Goal: Task Accomplishment & Management: Complete application form

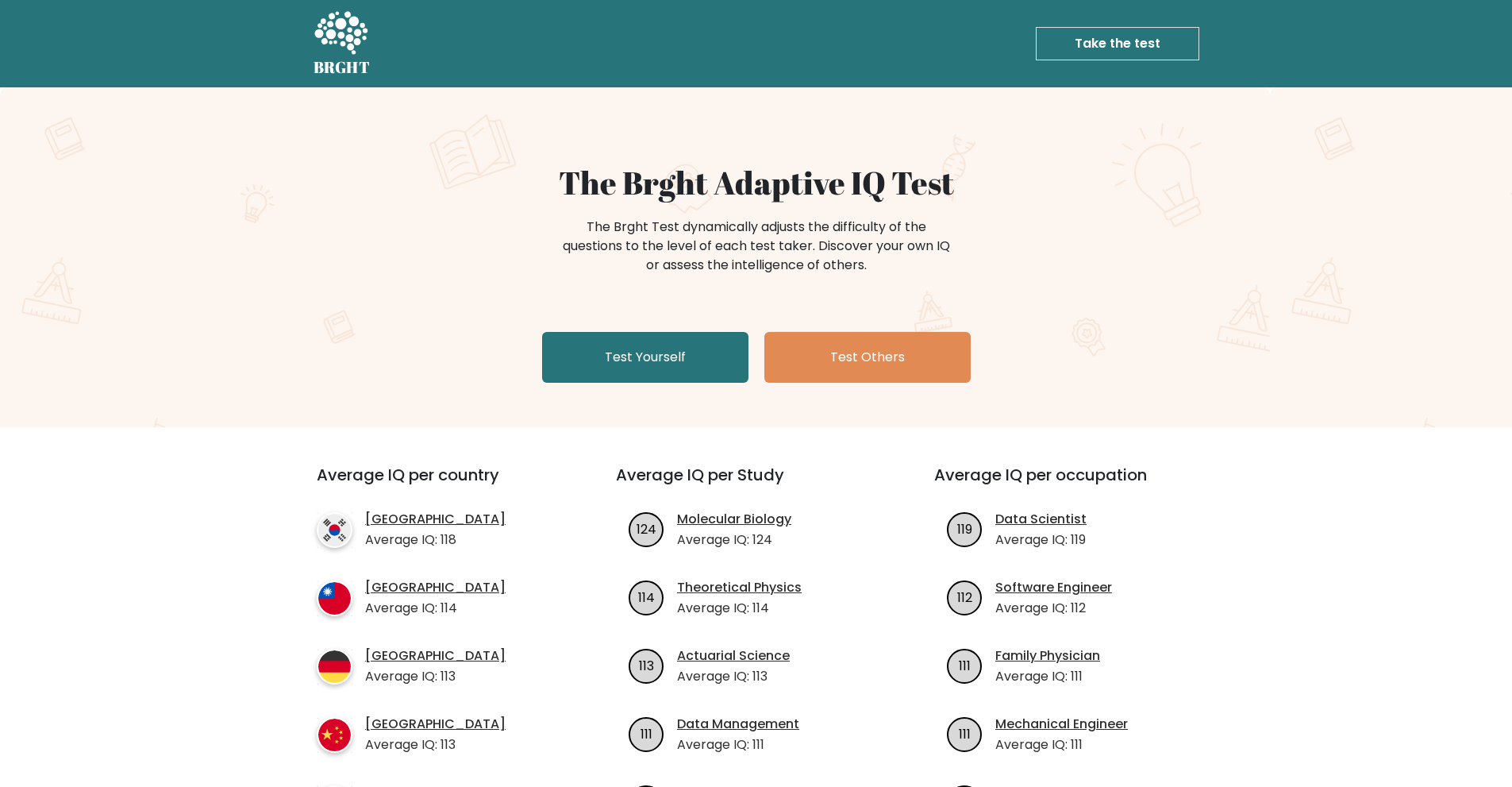
click at [654, 373] on link "Test Yourself" at bounding box center [646, 357] width 207 height 50
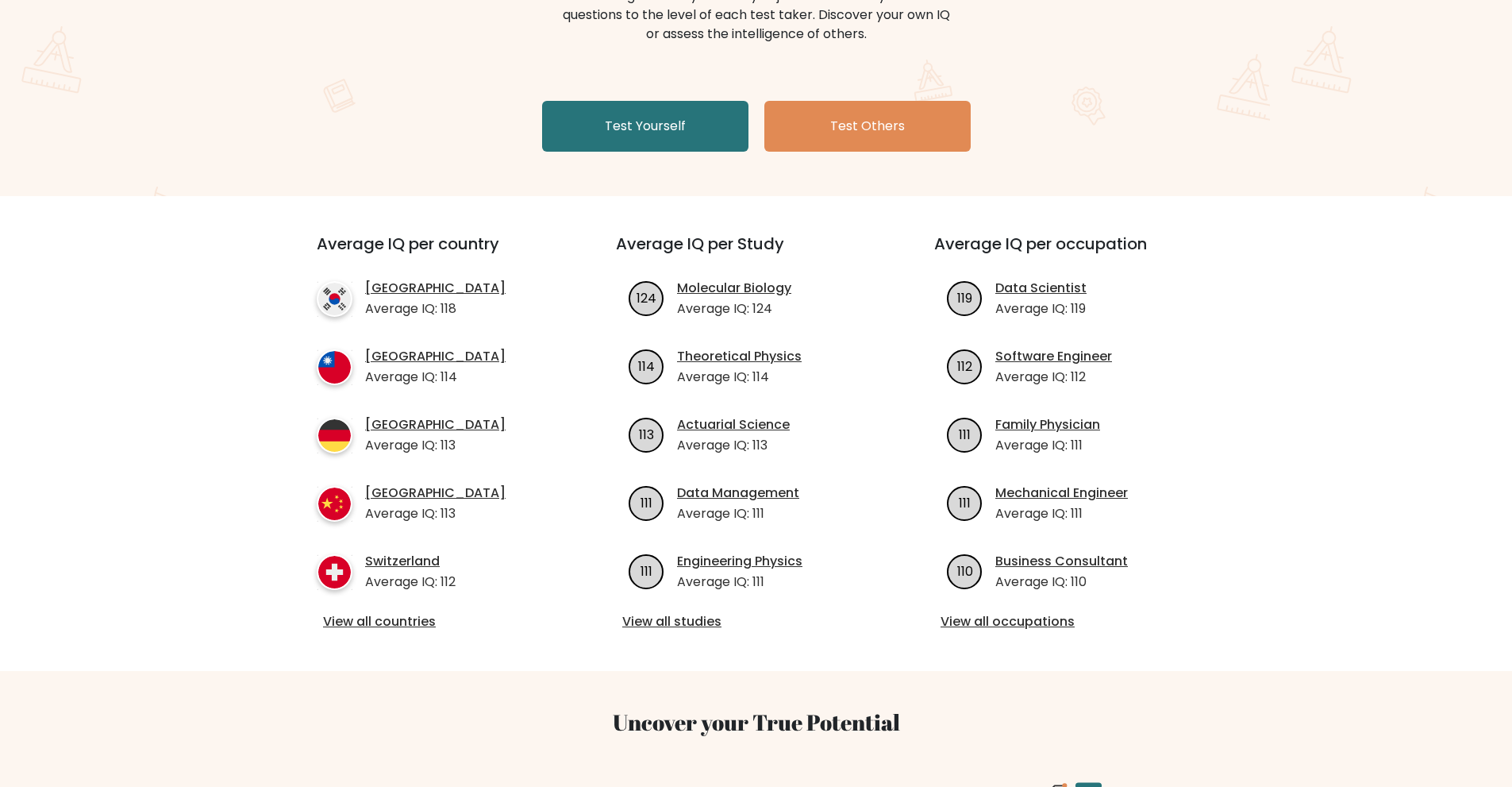
scroll to position [374, 0]
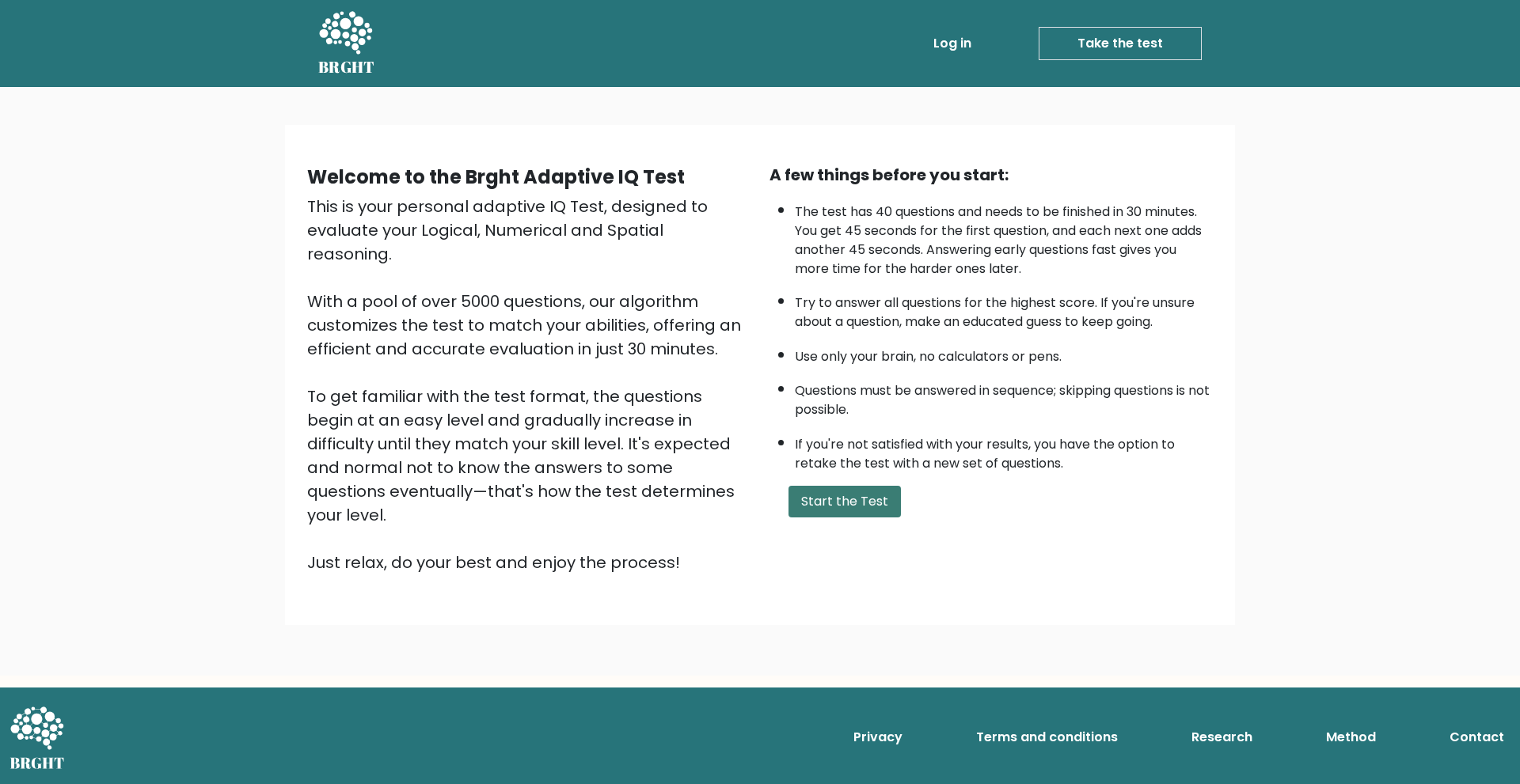
click at [852, 501] on button "Start the Test" at bounding box center [844, 501] width 113 height 32
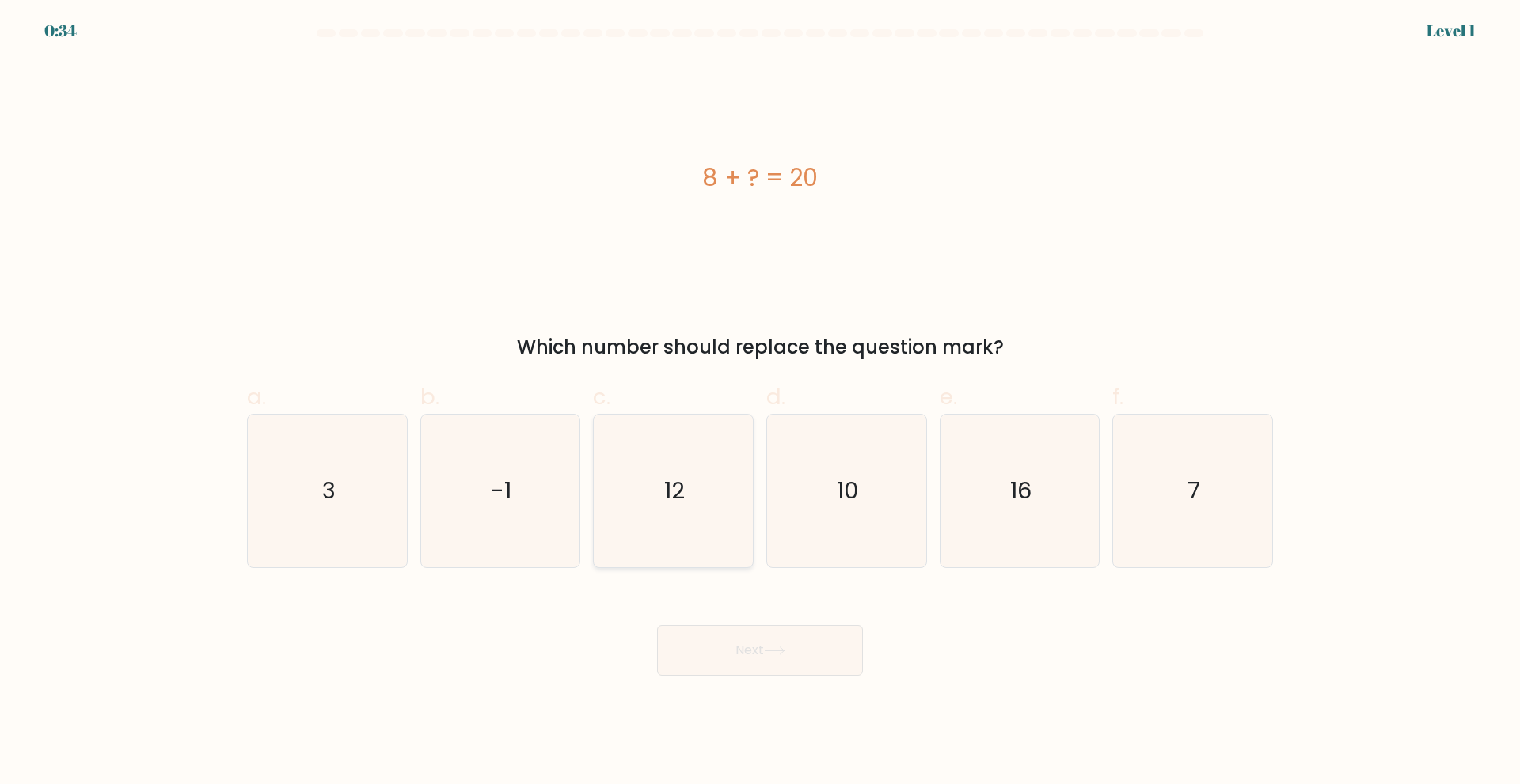
click at [649, 515] on icon "12" at bounding box center [673, 491] width 152 height 152
click at [760, 403] on input "c. 12" at bounding box center [760, 397] width 1 height 11
radio input "true"
click at [746, 639] on button "Next" at bounding box center [760, 650] width 206 height 50
click at [745, 659] on button "Next" at bounding box center [760, 650] width 206 height 50
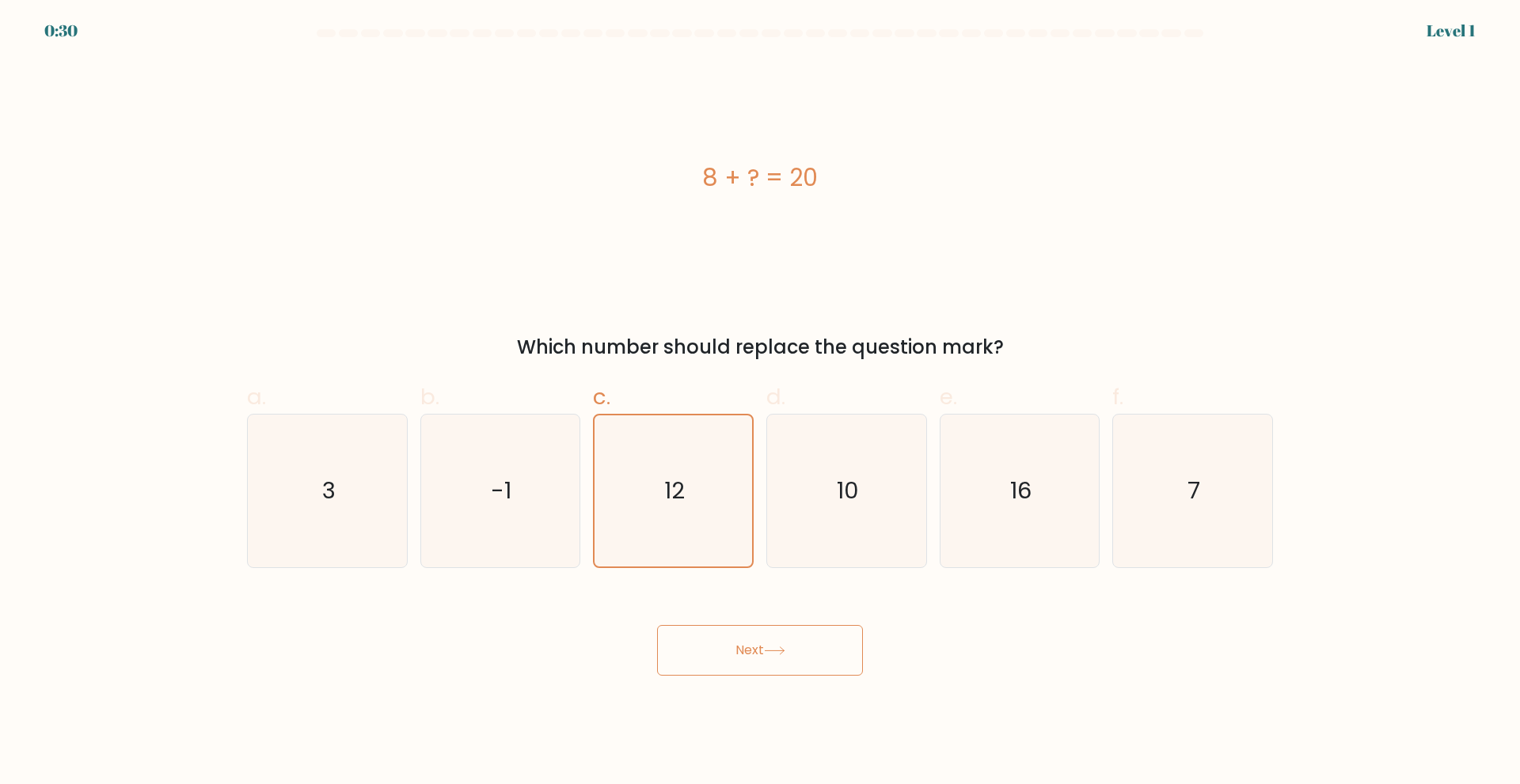
click at [745, 659] on button "Next" at bounding box center [760, 650] width 206 height 50
click at [771, 638] on button "Next" at bounding box center [760, 650] width 206 height 50
click at [689, 516] on icon "12" at bounding box center [673, 491] width 151 height 151
click at [760, 403] on input "c. 12" at bounding box center [760, 397] width 1 height 11
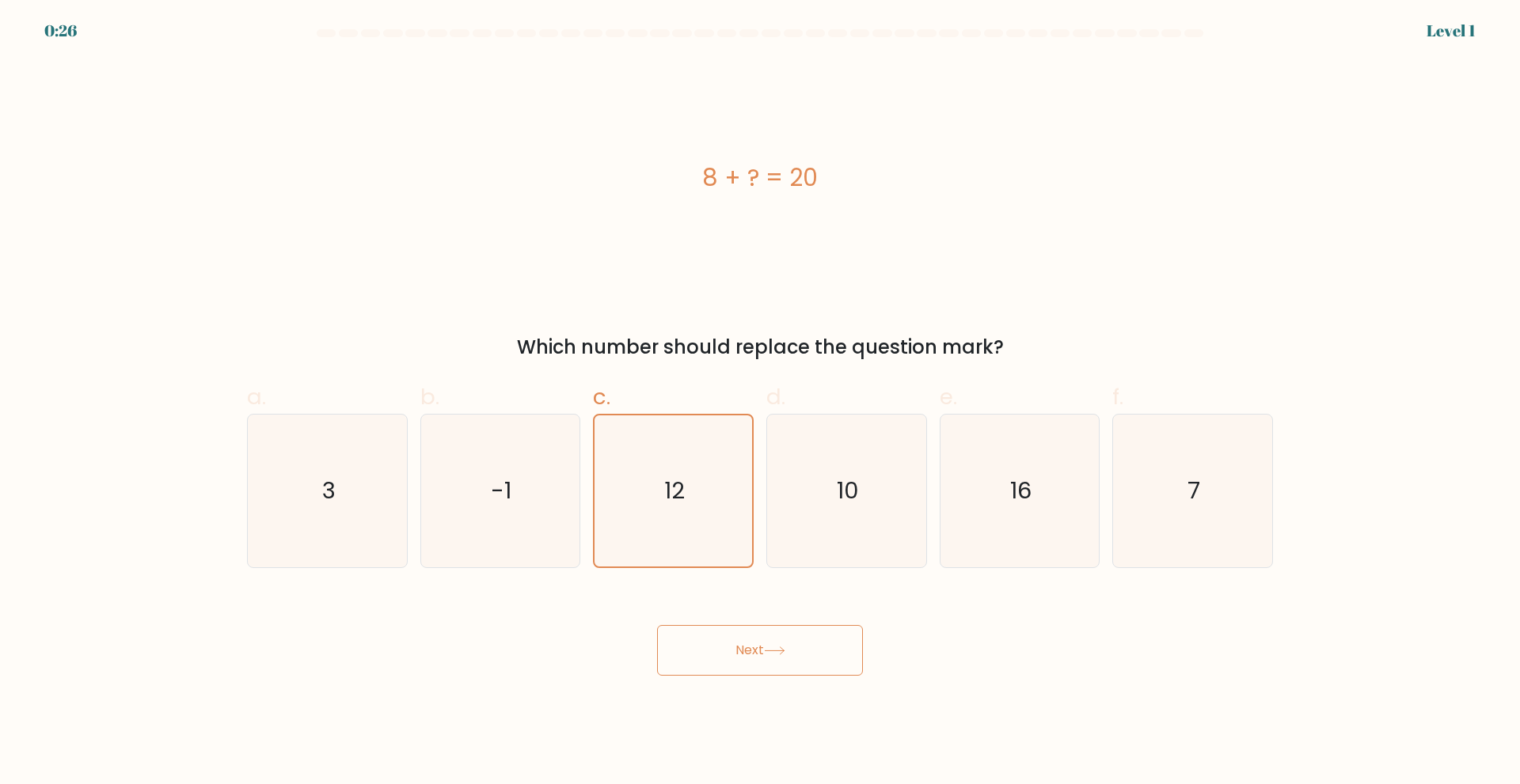
click at [784, 649] on icon at bounding box center [775, 650] width 21 height 9
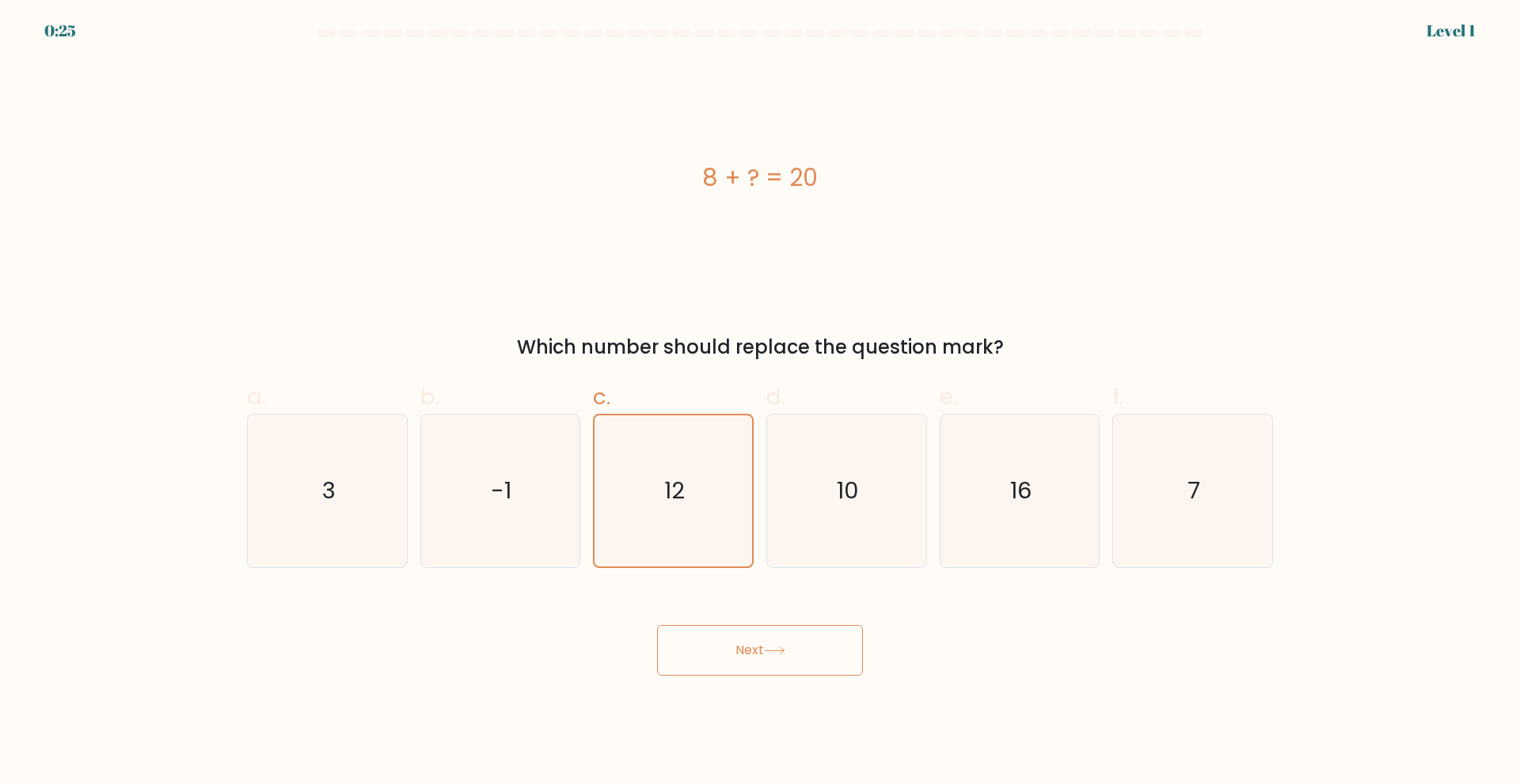
click at [784, 649] on icon at bounding box center [775, 650] width 21 height 9
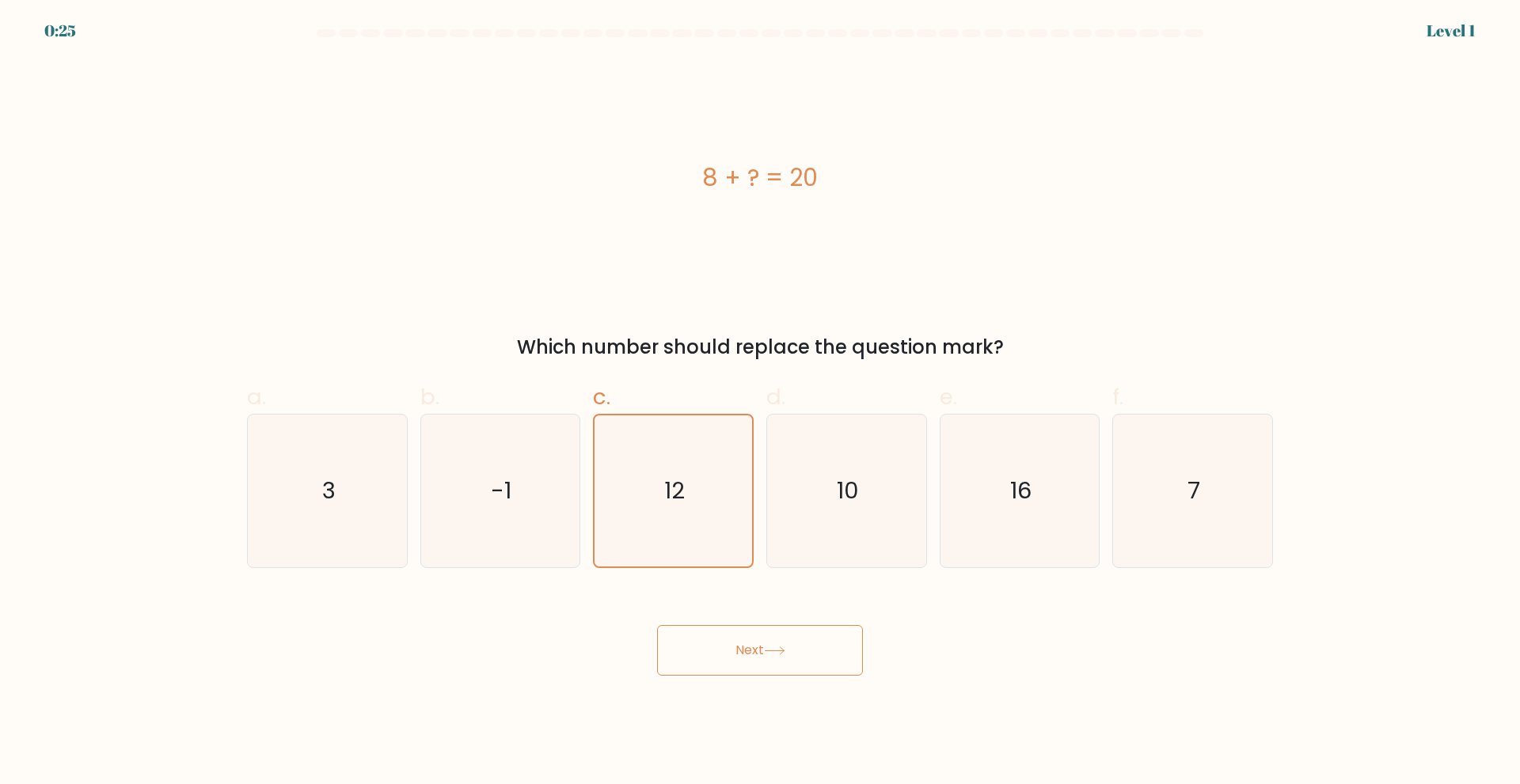
click at [784, 649] on icon at bounding box center [775, 650] width 21 height 9
click at [685, 525] on icon "12" at bounding box center [673, 491] width 151 height 151
click at [760, 403] on input "c. 12" at bounding box center [760, 397] width 1 height 11
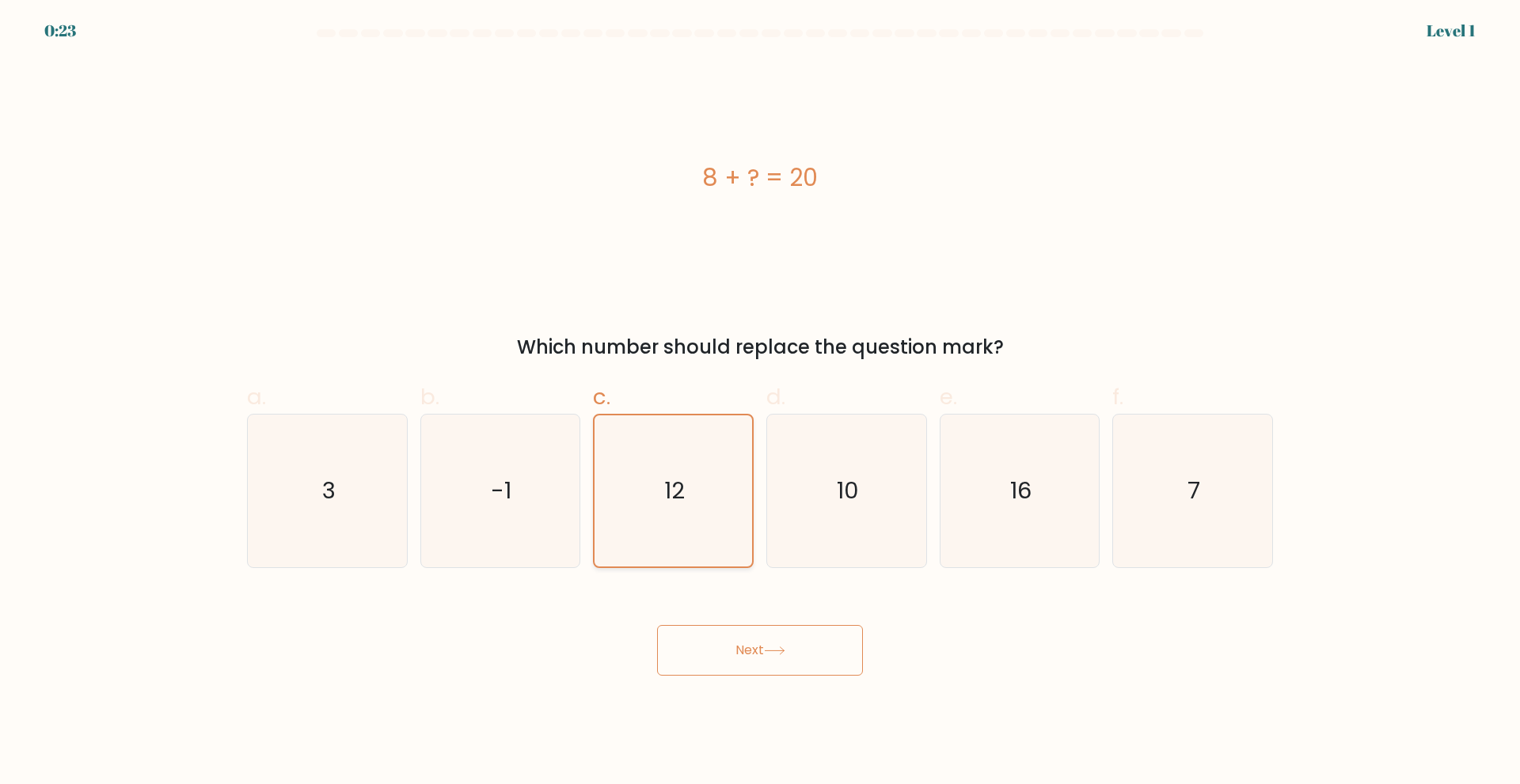
click at [685, 525] on icon "12" at bounding box center [673, 491] width 151 height 151
click at [760, 403] on input "c. 12" at bounding box center [760, 397] width 1 height 11
click at [685, 525] on icon "12" at bounding box center [673, 491] width 151 height 151
click at [760, 403] on input "c. 12" at bounding box center [760, 397] width 1 height 11
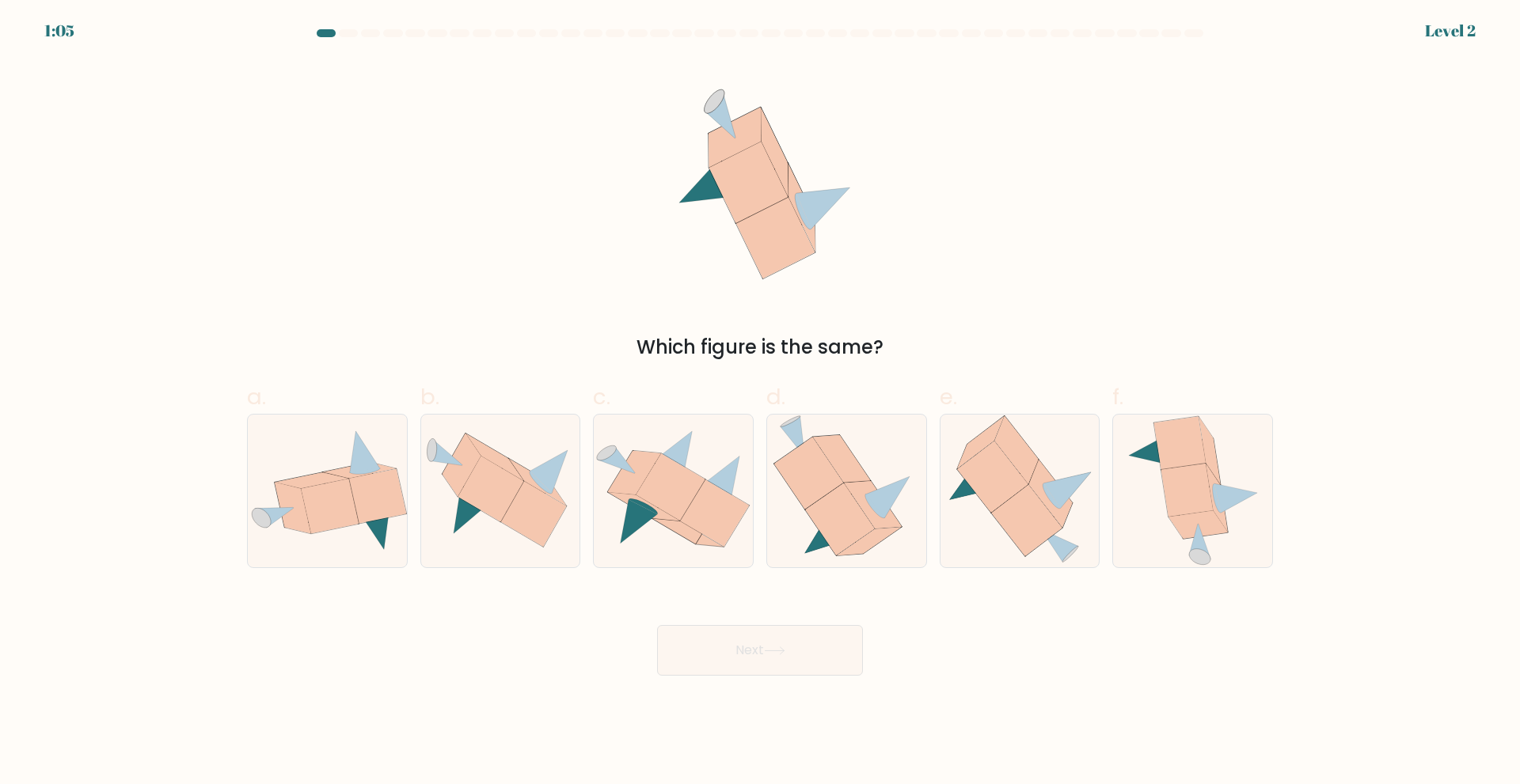
click at [750, 237] on icon at bounding box center [775, 238] width 79 height 82
click at [496, 518] on icon at bounding box center [490, 489] width 66 height 66
click at [760, 403] on input "b." at bounding box center [760, 397] width 1 height 11
radio input "true"
click at [738, 646] on button "Next" at bounding box center [760, 650] width 206 height 50
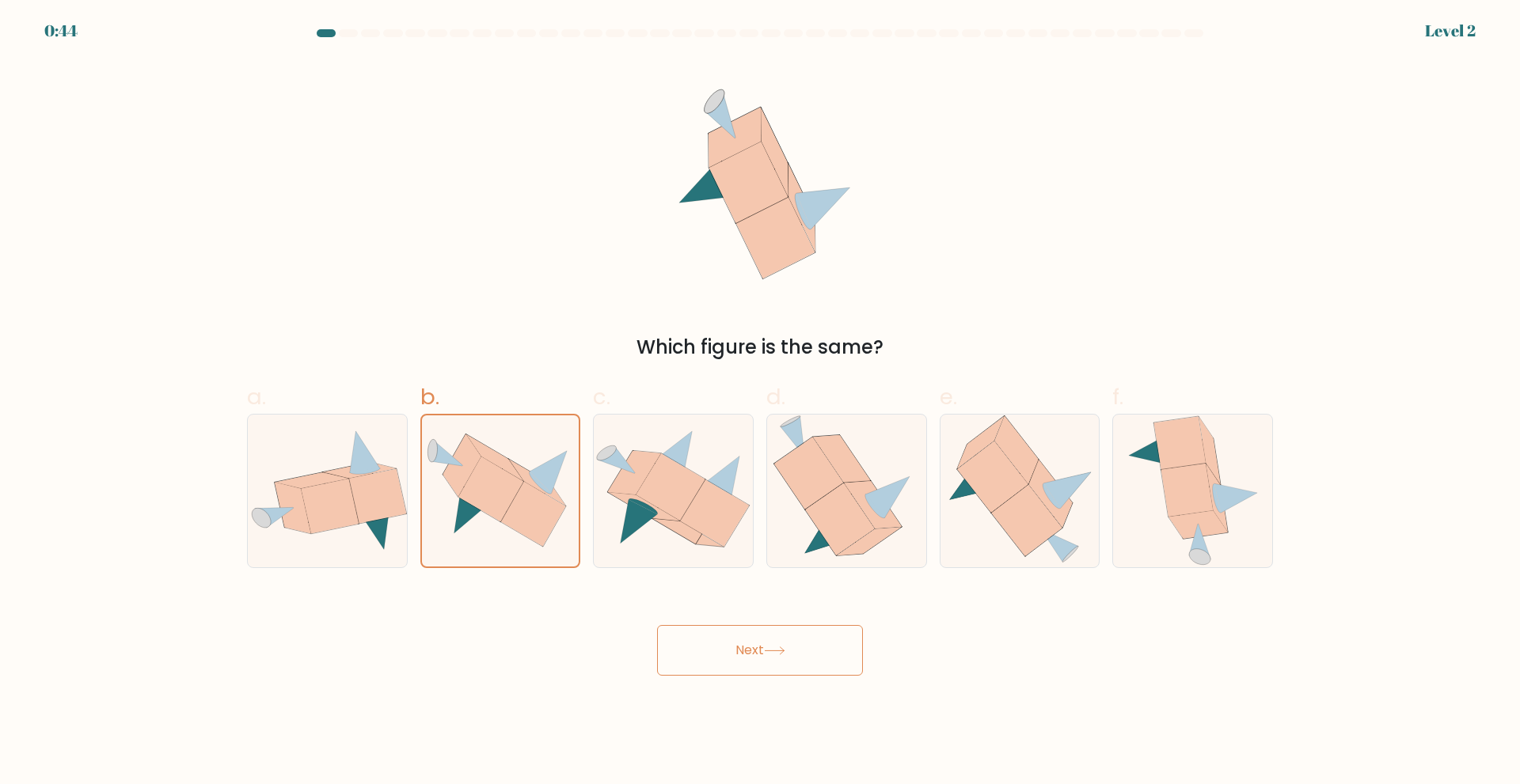
click at [738, 646] on button "Next" at bounding box center [760, 650] width 206 height 50
click at [467, 499] on icon at bounding box center [491, 490] width 65 height 65
click at [760, 403] on input "b." at bounding box center [760, 397] width 1 height 11
click at [798, 652] on button "Next" at bounding box center [760, 650] width 206 height 50
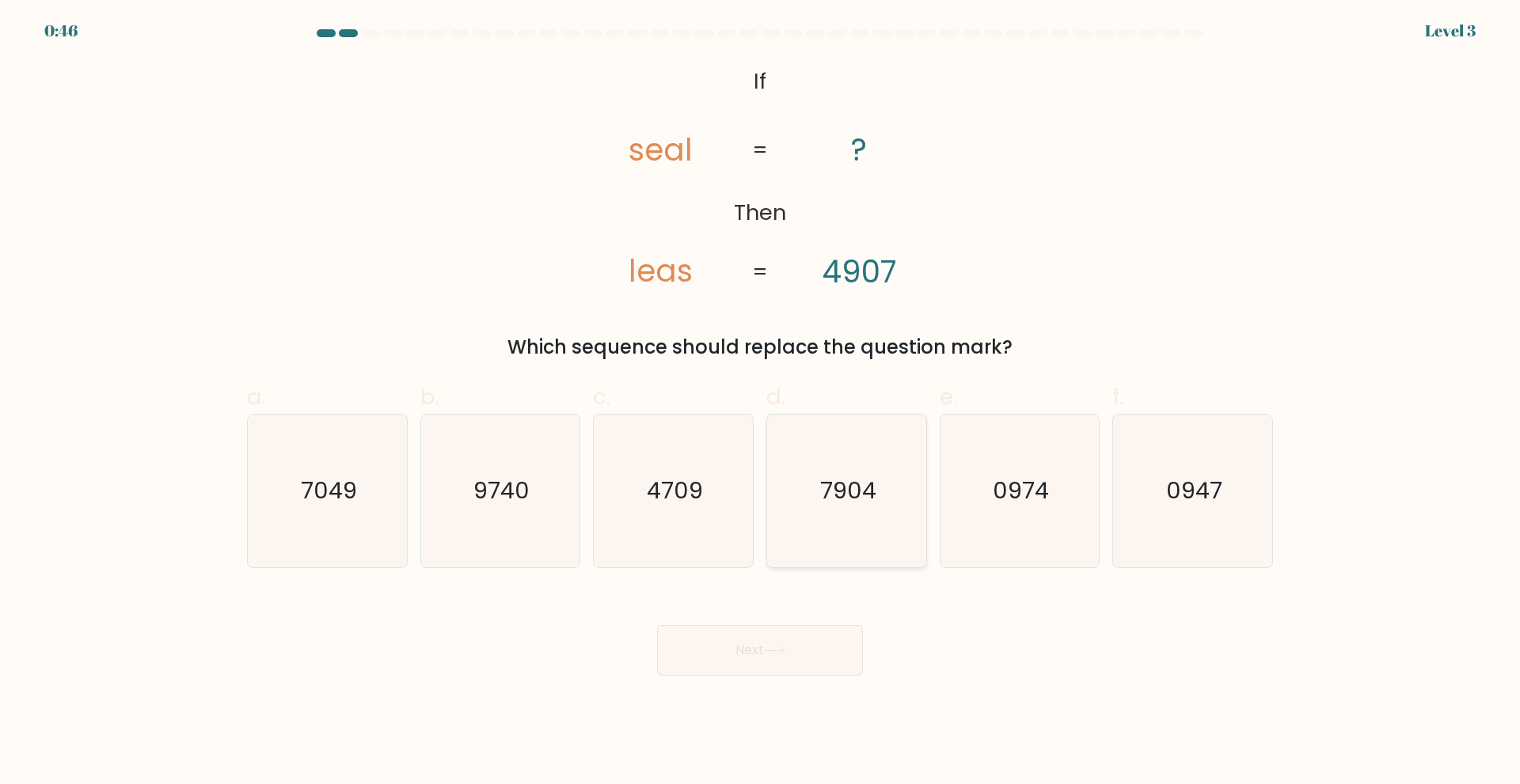
click at [844, 507] on icon "7904" at bounding box center [847, 491] width 152 height 152
click at [761, 403] on input "d. 7904" at bounding box center [760, 397] width 1 height 11
radio input "true"
click at [748, 630] on button "Next" at bounding box center [760, 650] width 206 height 50
click at [805, 644] on button "Next" at bounding box center [760, 650] width 206 height 50
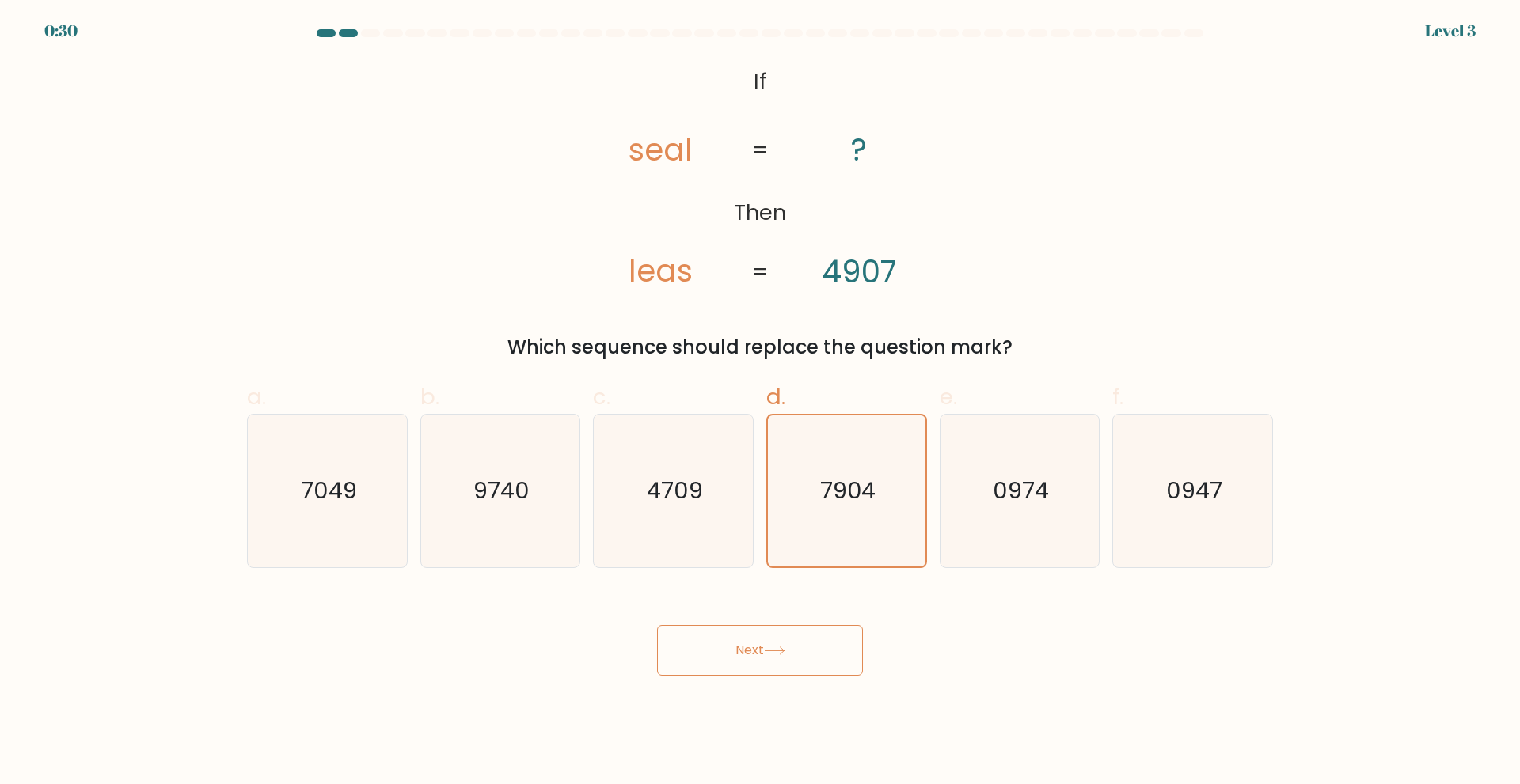
click at [805, 644] on button "Next" at bounding box center [760, 650] width 206 height 50
click at [830, 440] on icon "7904" at bounding box center [847, 491] width 151 height 151
click at [761, 403] on input "d. 7904" at bounding box center [760, 397] width 1 height 11
click at [830, 440] on icon "7904" at bounding box center [847, 491] width 151 height 151
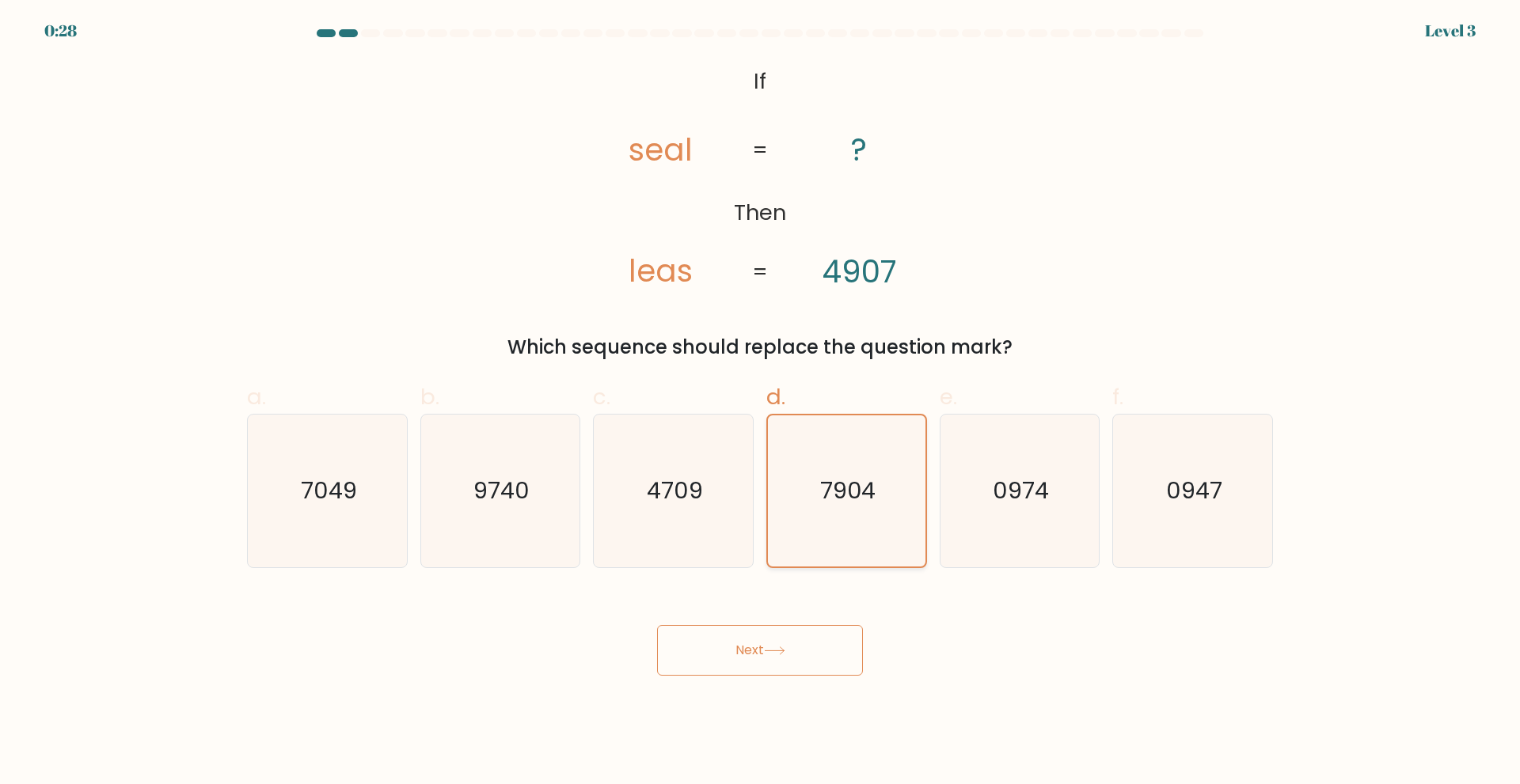
click at [761, 403] on input "d. 7904" at bounding box center [760, 397] width 1 height 11
click at [761, 665] on button "Next" at bounding box center [760, 650] width 206 height 50
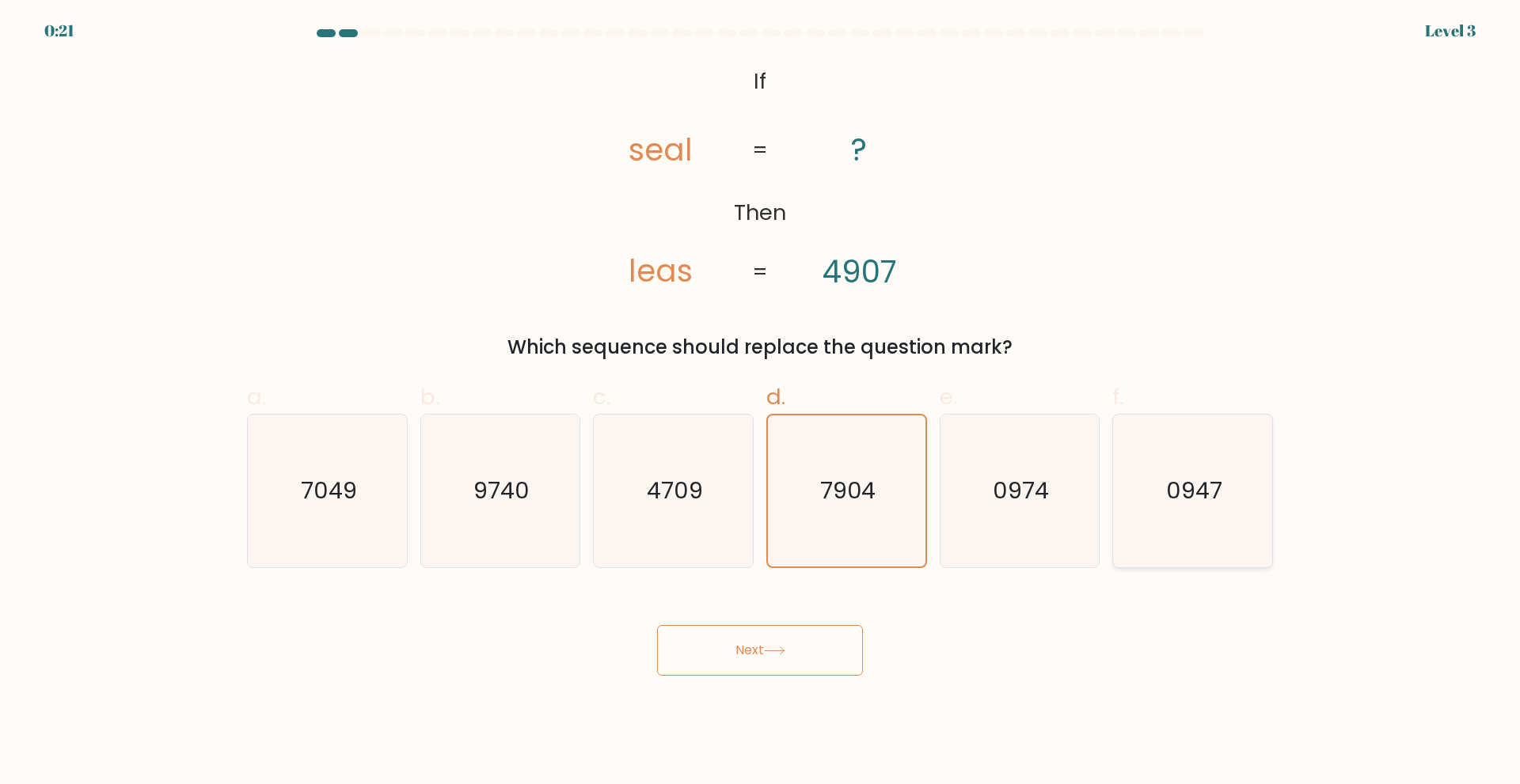
drag, startPoint x: 761, startPoint y: 665, endPoint x: 1239, endPoint y: 538, distance: 494.6
click at [1239, 538] on form "If ?" at bounding box center [760, 352] width 1520 height 646
click at [883, 508] on icon "7904" at bounding box center [847, 491] width 151 height 151
click at [761, 403] on input "d. 7904" at bounding box center [760, 397] width 1 height 11
click at [883, 508] on icon "7904" at bounding box center [847, 491] width 151 height 151
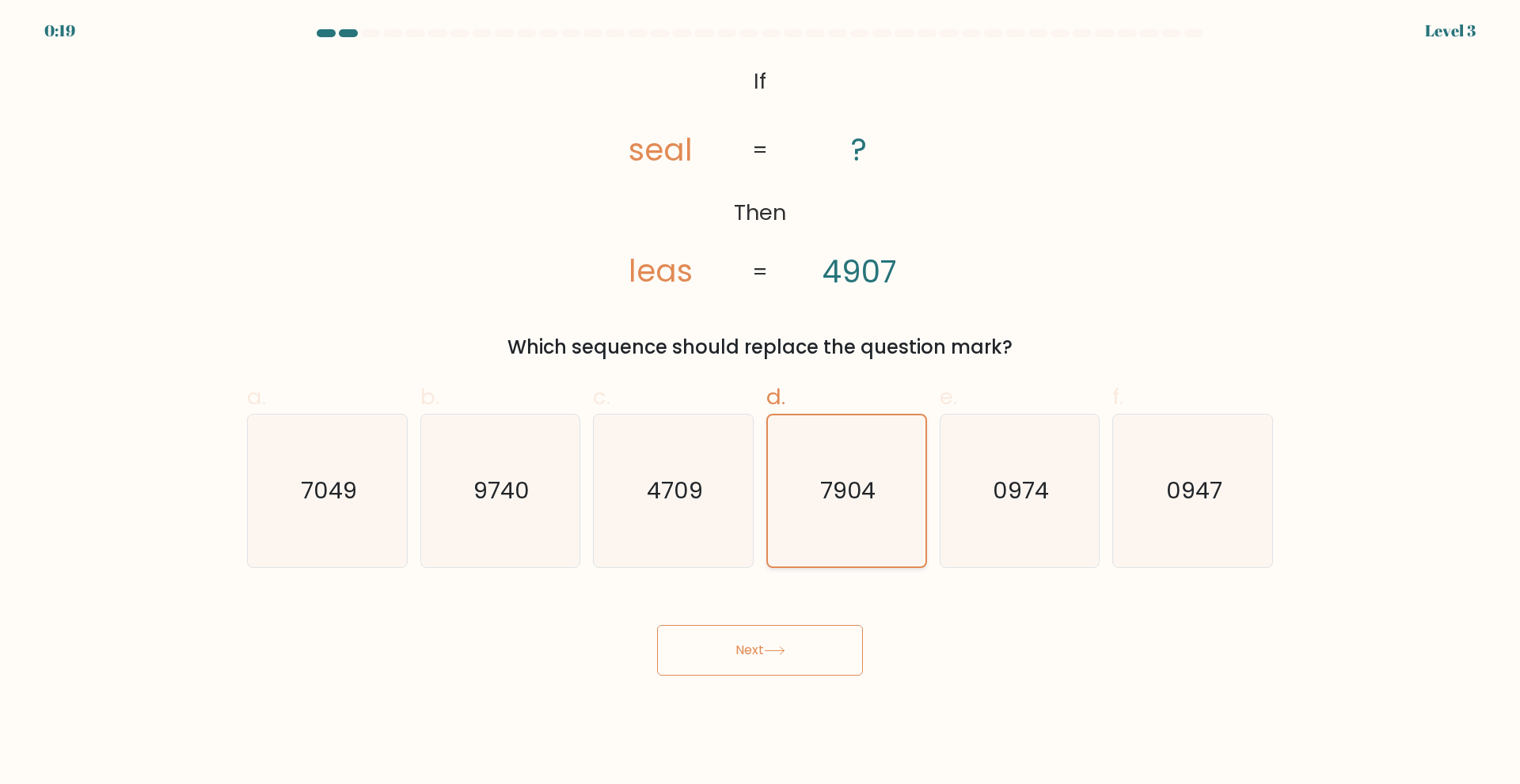
click at [761, 403] on input "d. 7904" at bounding box center [760, 397] width 1 height 11
click at [883, 508] on icon "7904" at bounding box center [847, 491] width 151 height 151
click at [761, 403] on input "d. 7904" at bounding box center [760, 397] width 1 height 11
click at [883, 508] on icon "7904" at bounding box center [847, 491] width 151 height 151
click at [761, 403] on input "d. 7904" at bounding box center [760, 397] width 1 height 11
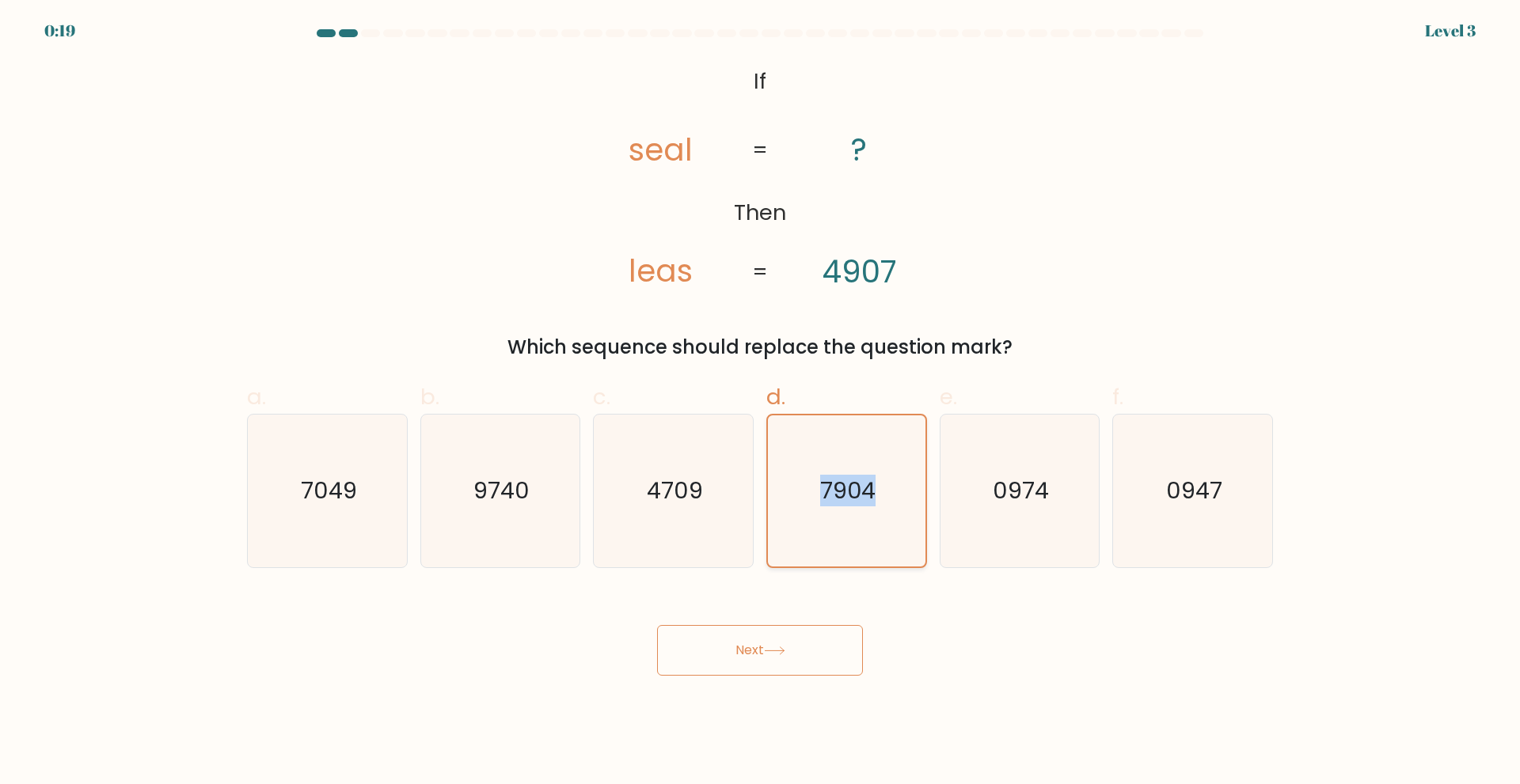
click at [883, 508] on icon "7904" at bounding box center [847, 491] width 151 height 151
click at [761, 403] on input "d. 7904" at bounding box center [760, 397] width 1 height 11
click at [807, 542] on icon "7904" at bounding box center [847, 491] width 151 height 151
click at [761, 403] on input "d. 7904" at bounding box center [760, 397] width 1 height 11
click at [784, 637] on button "Next" at bounding box center [760, 650] width 206 height 50
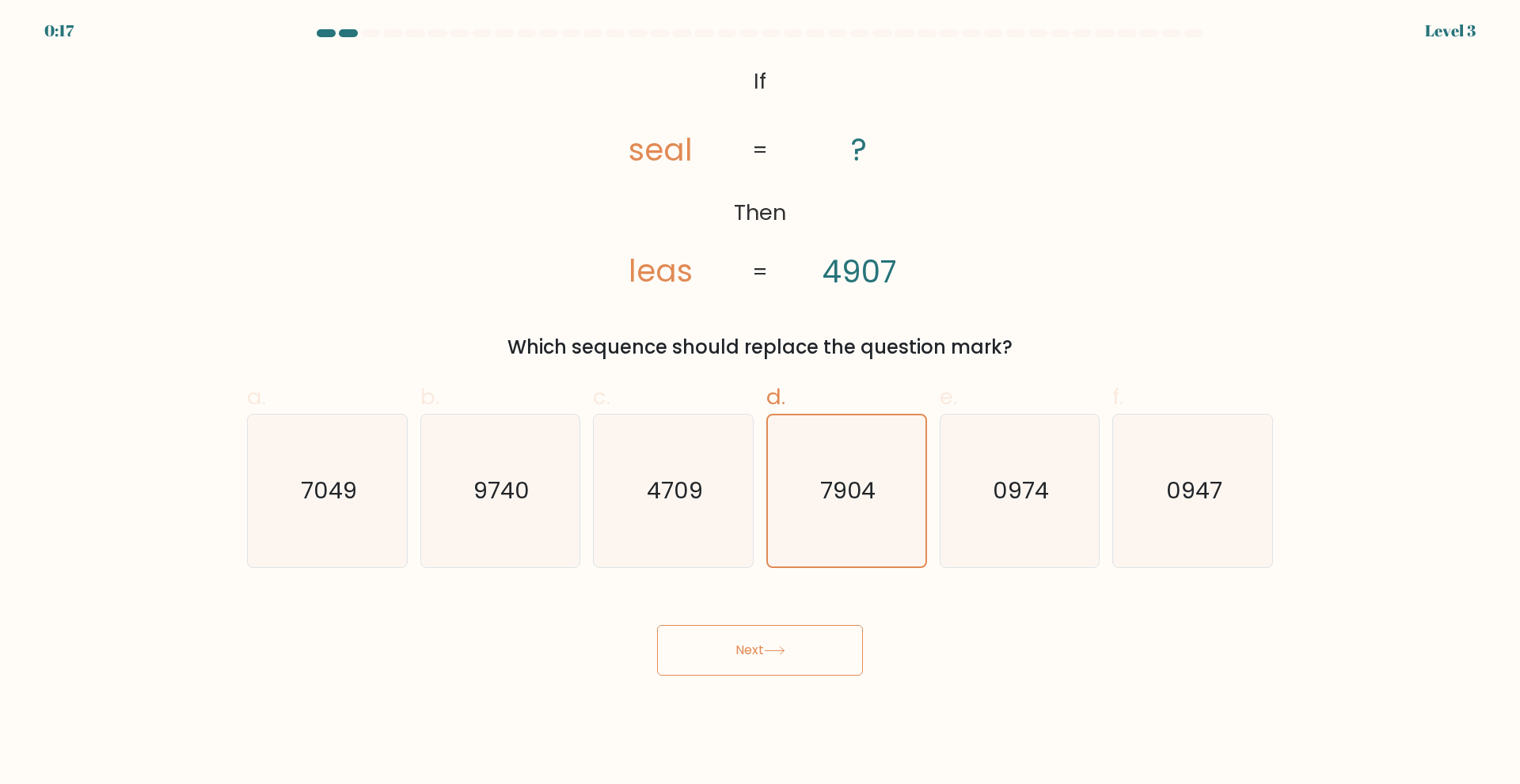
click at [784, 637] on button "Next" at bounding box center [760, 650] width 206 height 50
drag, startPoint x: 784, startPoint y: 637, endPoint x: 698, endPoint y: 626, distance: 86.7
click at [698, 626] on button "Next" at bounding box center [760, 650] width 206 height 50
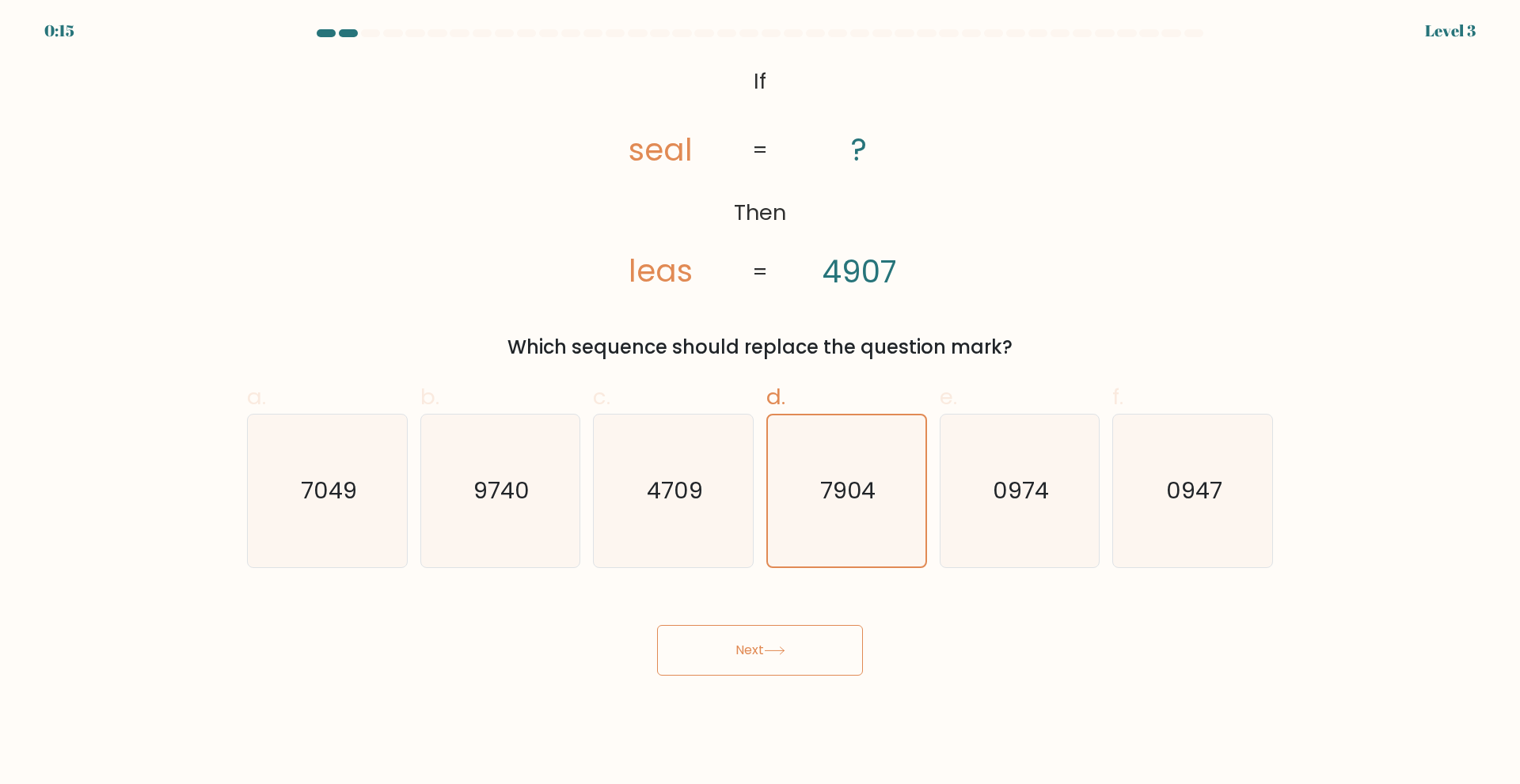
click at [748, 653] on button "Next" at bounding box center [760, 650] width 206 height 50
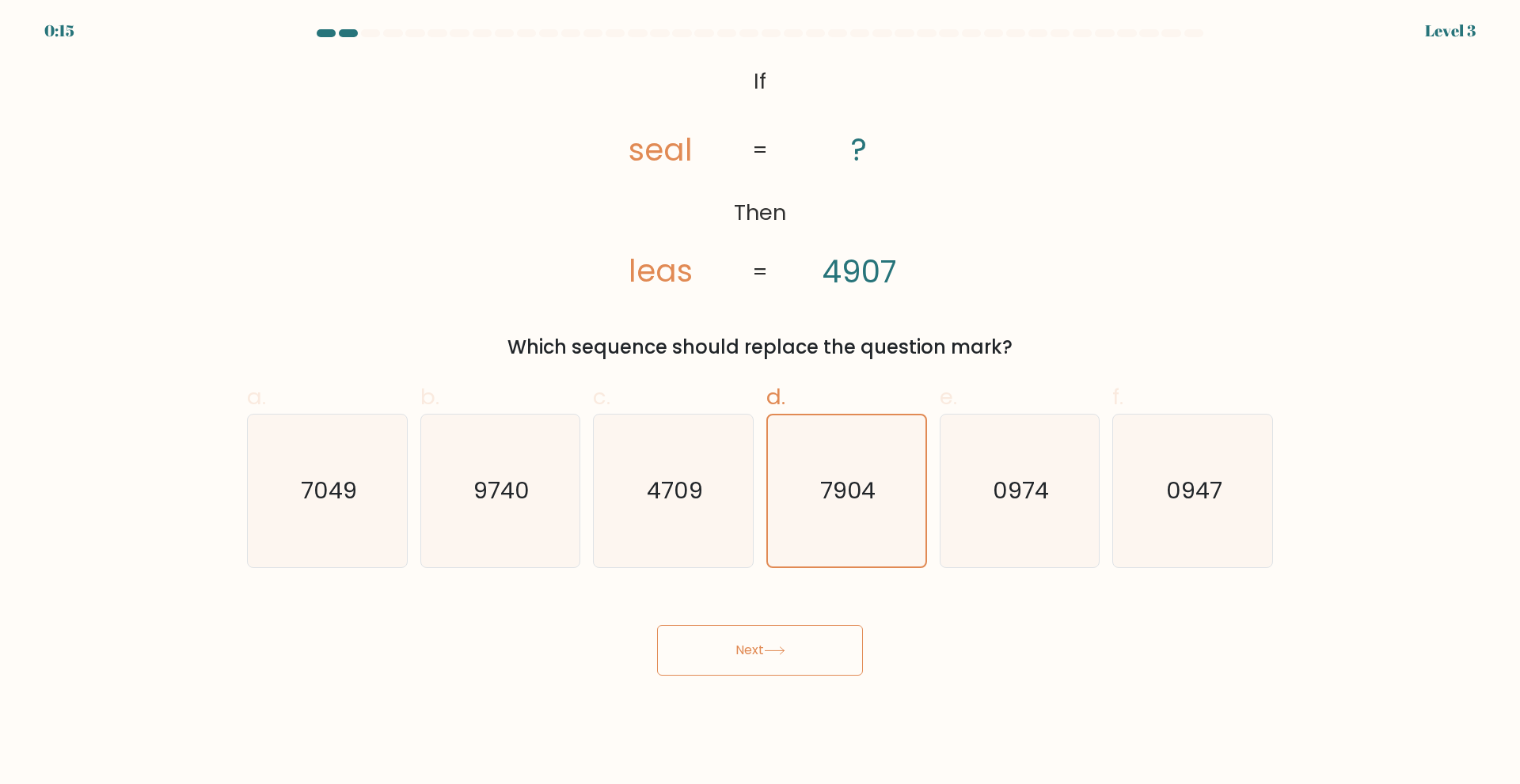
click at [748, 653] on button "Next" at bounding box center [760, 650] width 206 height 50
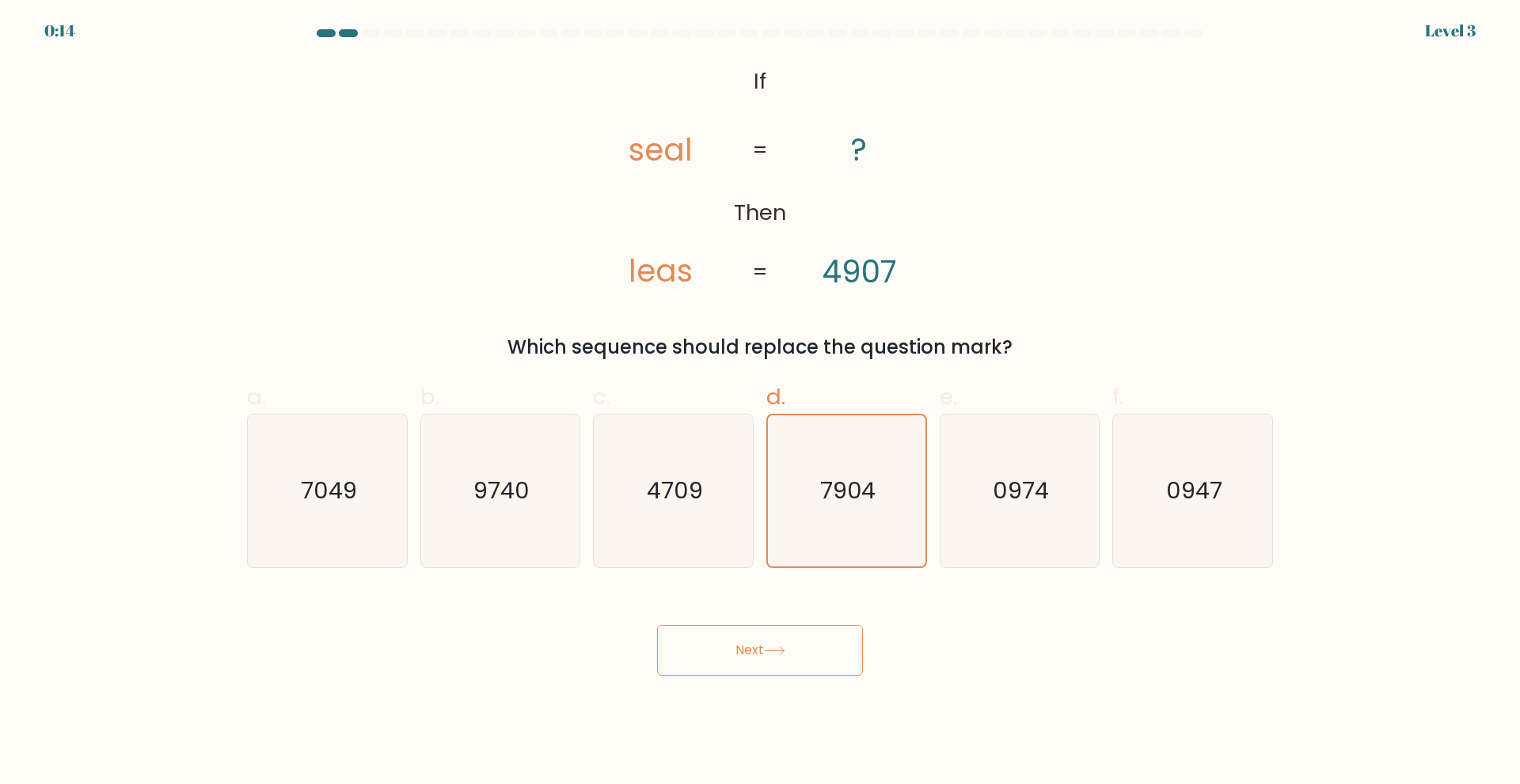
click at [748, 653] on button "Next" at bounding box center [760, 650] width 206 height 50
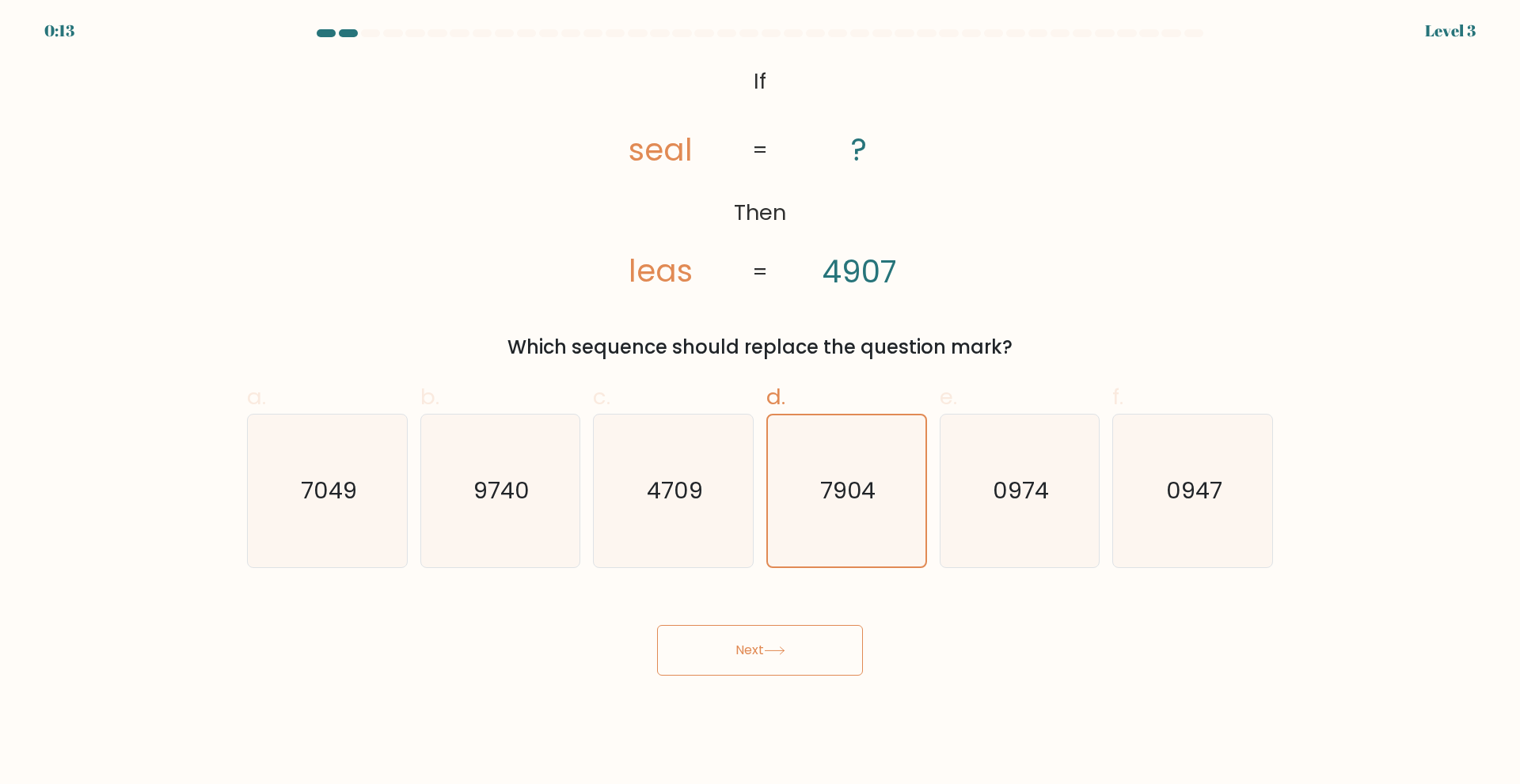
click at [748, 653] on button "Next" at bounding box center [760, 650] width 206 height 50
click at [745, 634] on button "Next" at bounding box center [760, 650] width 206 height 50
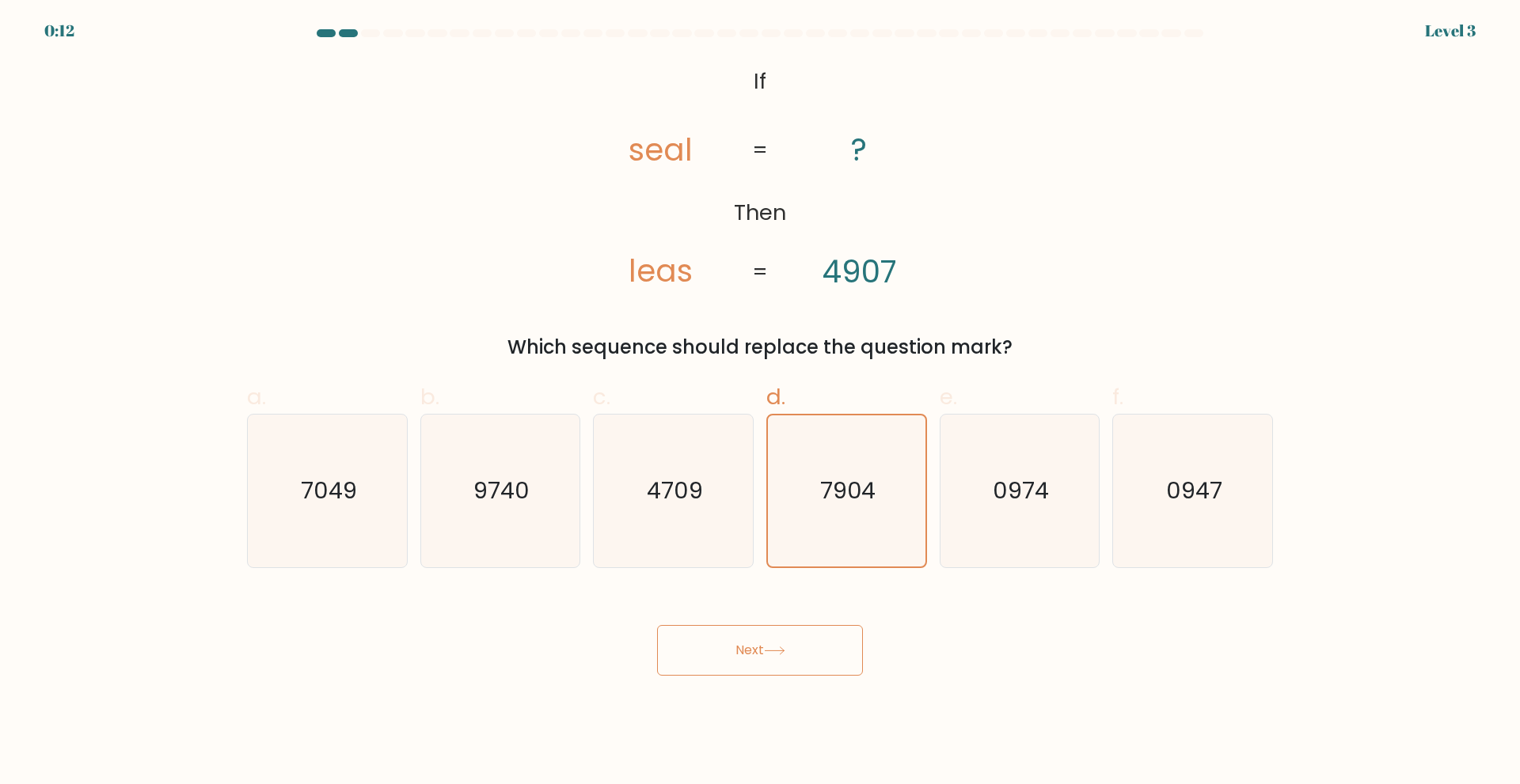
click at [745, 634] on button "Next" at bounding box center [760, 650] width 206 height 50
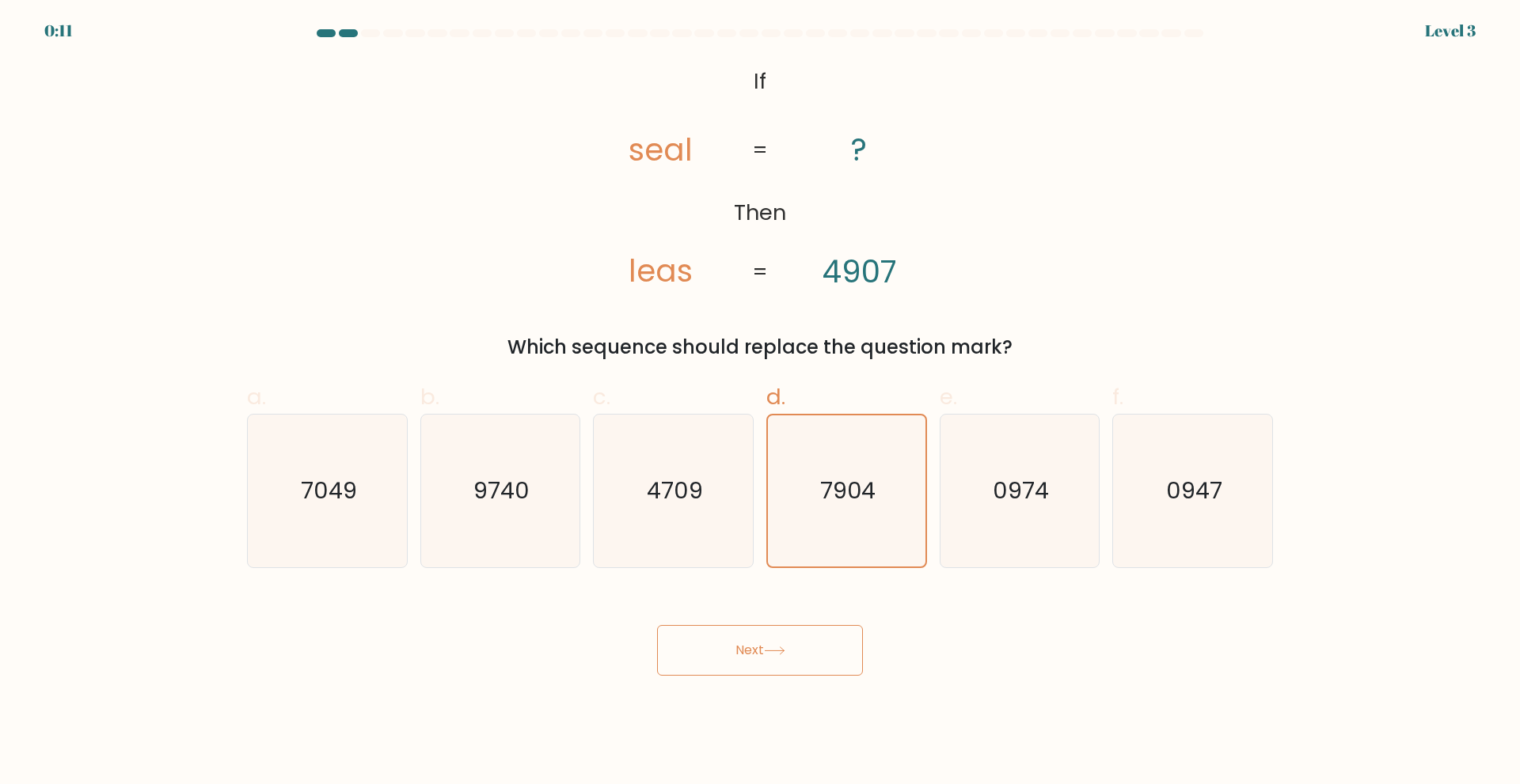
click at [745, 634] on button "Next" at bounding box center [760, 650] width 206 height 50
drag, startPoint x: 745, startPoint y: 634, endPoint x: 782, endPoint y: 647, distance: 39.2
click at [782, 647] on button "Next" at bounding box center [760, 650] width 206 height 50
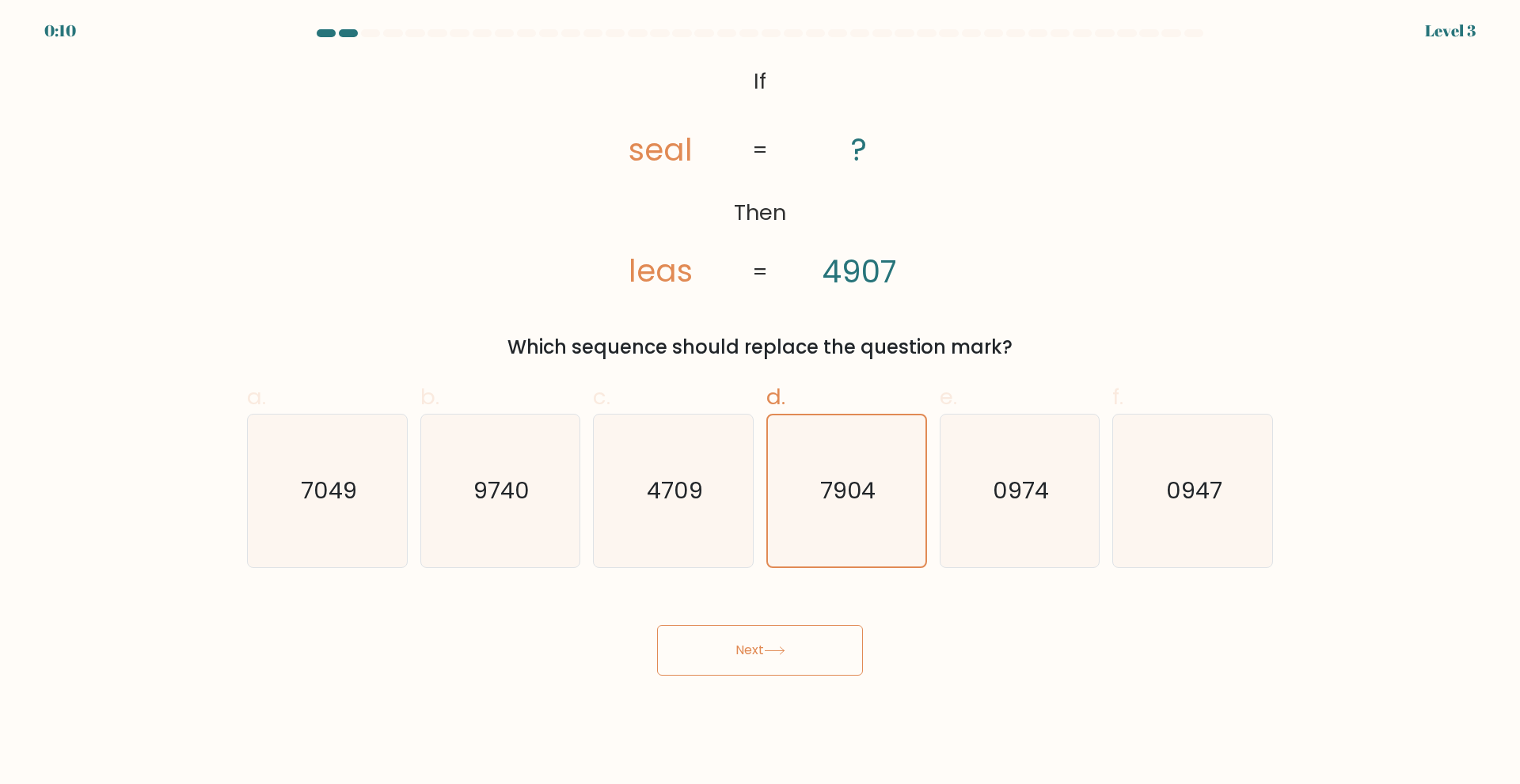
click at [782, 647] on icon at bounding box center [775, 650] width 21 height 9
drag, startPoint x: 782, startPoint y: 647, endPoint x: 834, endPoint y: 491, distance: 164.4
click at [834, 491] on form "If ?" at bounding box center [760, 352] width 1520 height 646
click at [834, 491] on text "7904" at bounding box center [848, 491] width 55 height 32
click at [761, 403] on input "d. 7904" at bounding box center [760, 397] width 1 height 11
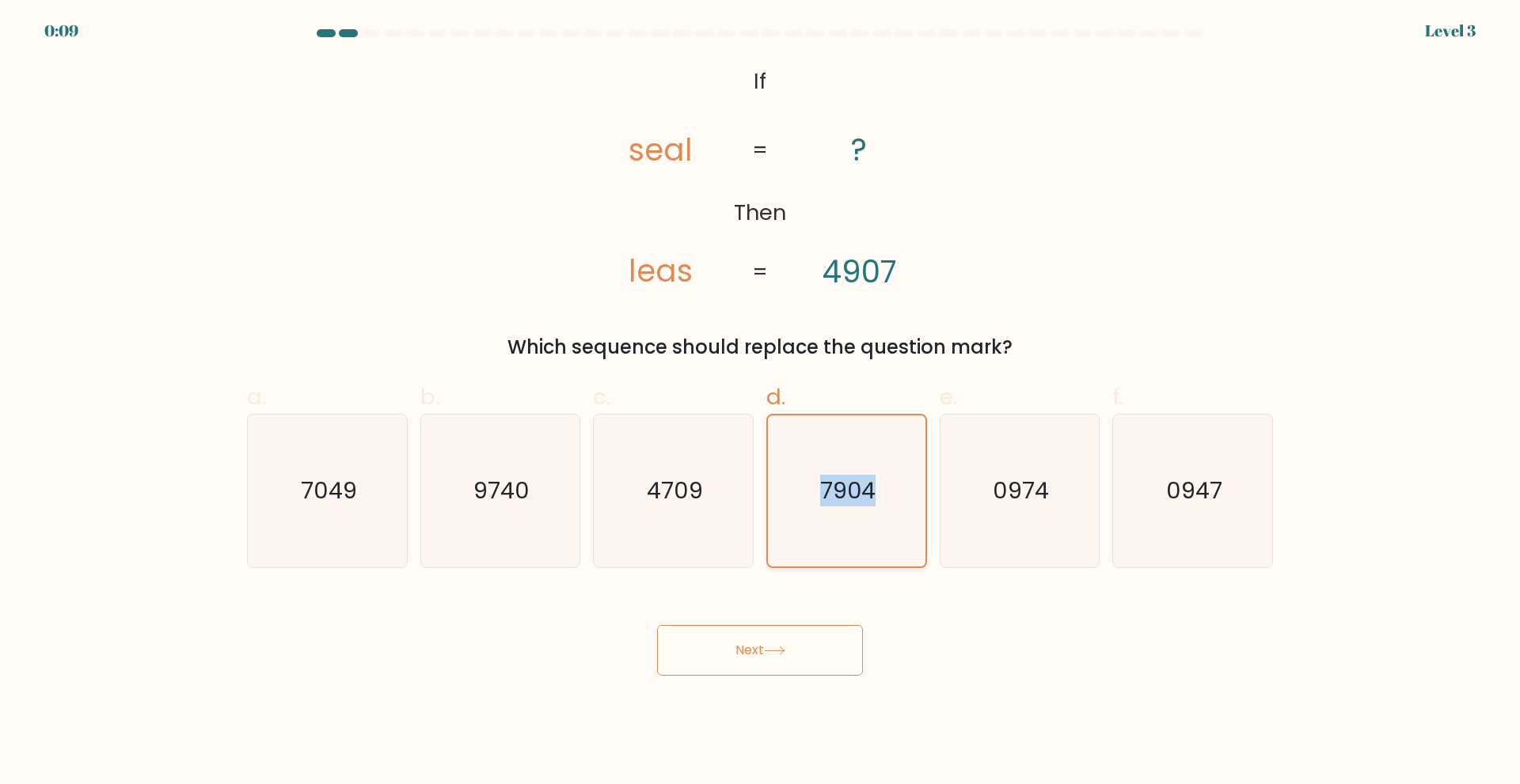
drag, startPoint x: 834, startPoint y: 491, endPoint x: 781, endPoint y: 415, distance: 92.7
click at [781, 415] on icon "7904" at bounding box center [847, 491] width 151 height 151
click at [761, 403] on input "d. 7904" at bounding box center [760, 397] width 1 height 11
click at [778, 400] on span "d." at bounding box center [775, 396] width 19 height 31
click at [761, 400] on input "d. 7904" at bounding box center [760, 397] width 1 height 11
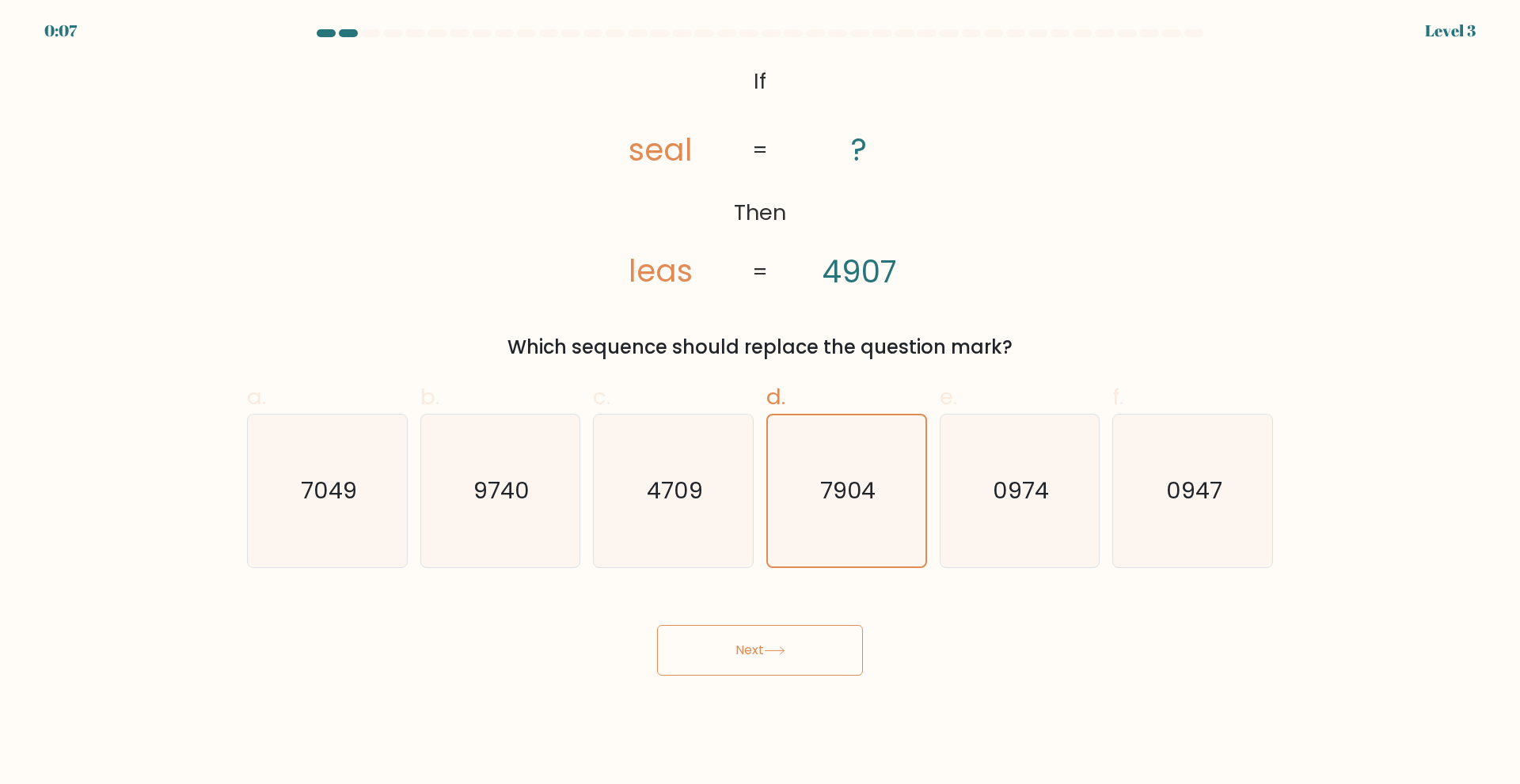
drag, startPoint x: 724, startPoint y: 623, endPoint x: 722, endPoint y: 649, distance: 26.1
click at [722, 649] on div "Next" at bounding box center [760, 631] width 1045 height 88
click at [722, 649] on button "Next" at bounding box center [760, 650] width 206 height 50
click at [647, 452] on icon "4709" at bounding box center [673, 491] width 152 height 152
click at [760, 403] on input "c. 4709" at bounding box center [760, 397] width 1 height 11
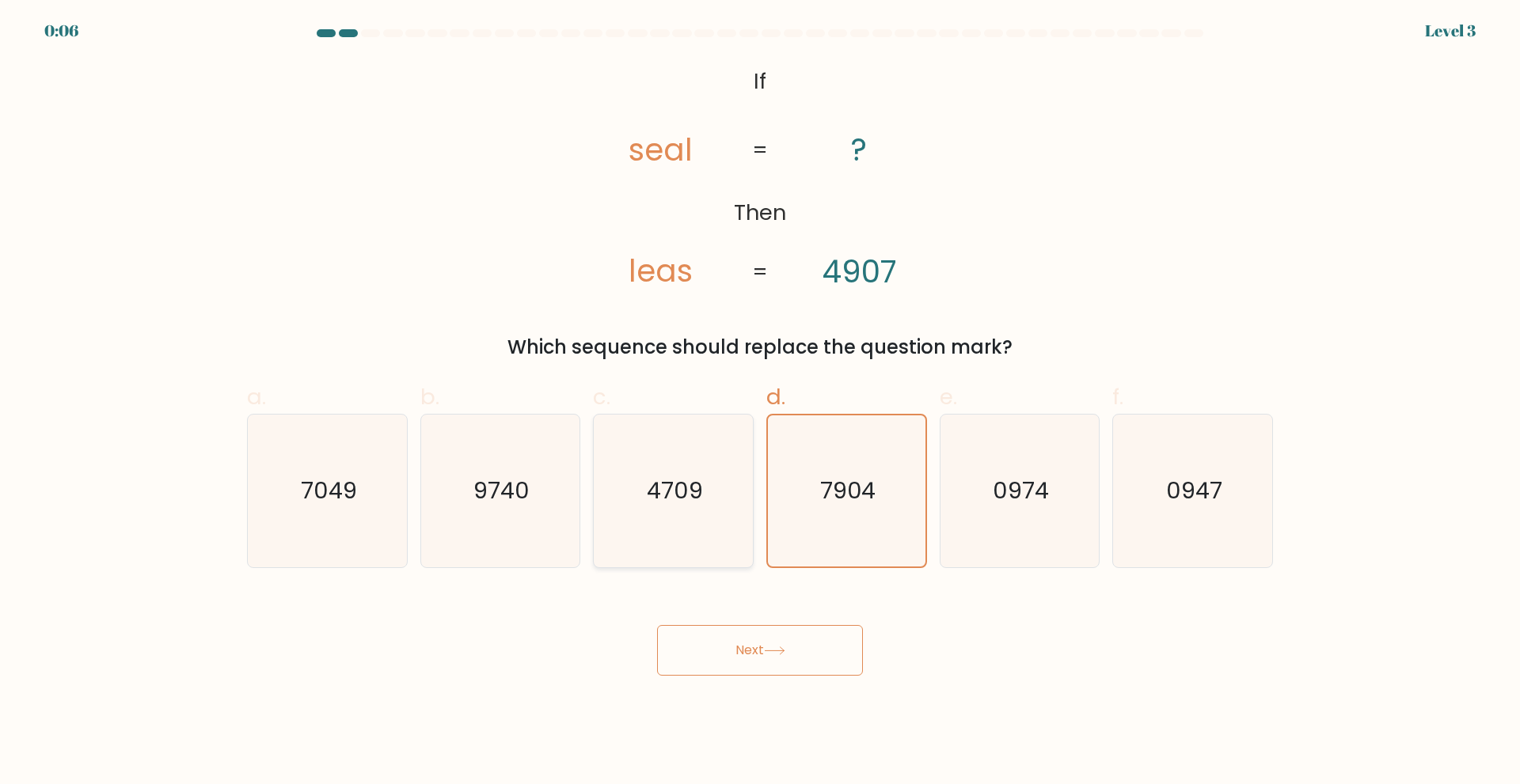
radio input "true"
click at [502, 455] on icon "9740" at bounding box center [500, 491] width 152 height 152
click at [760, 403] on input "b. 9740" at bounding box center [760, 397] width 1 height 11
radio input "true"
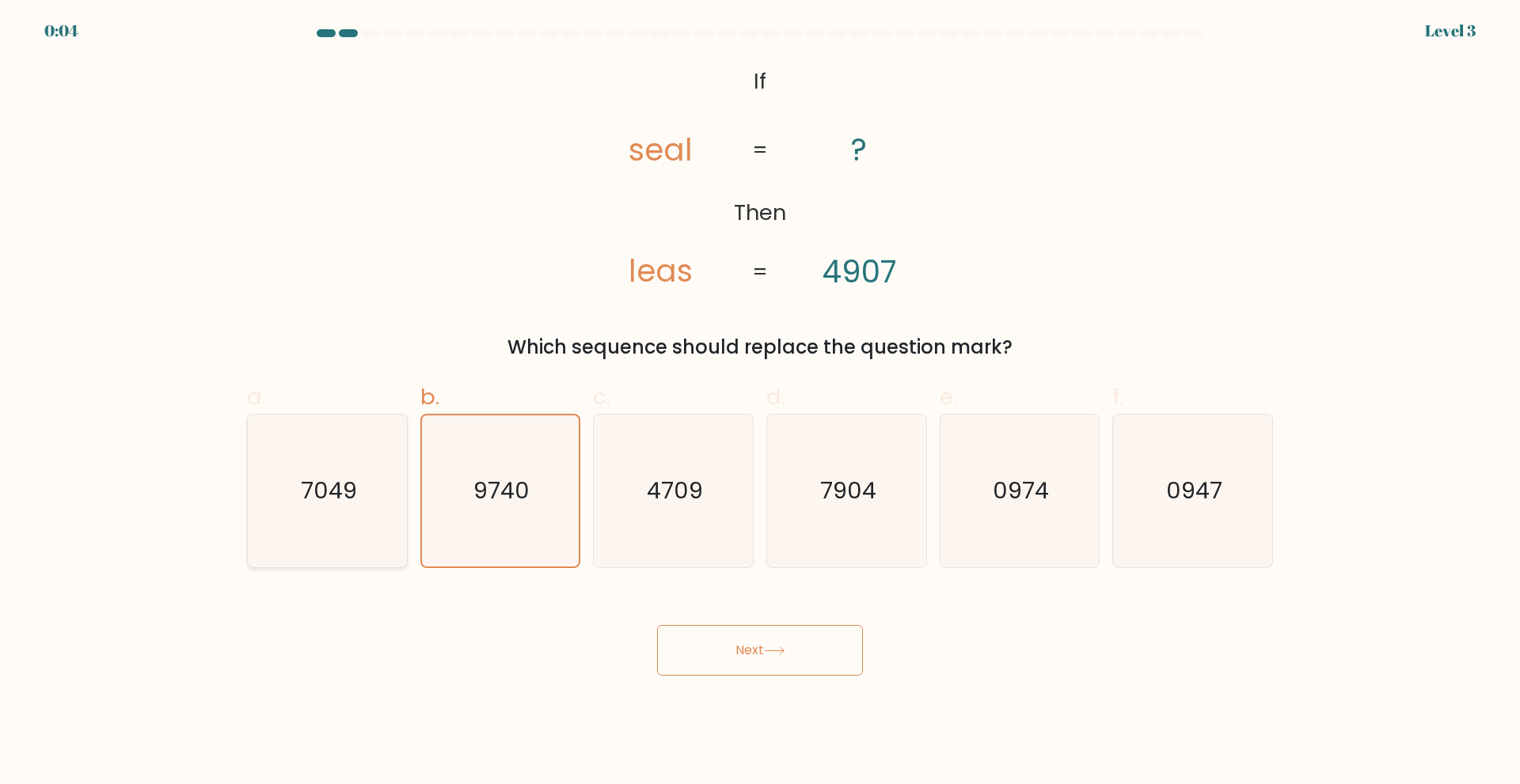
click at [368, 456] on icon "7049" at bounding box center [327, 491] width 152 height 152
click at [760, 403] on input "a. 7049" at bounding box center [760, 397] width 1 height 11
radio input "true"
click at [808, 471] on icon "7904" at bounding box center [847, 491] width 152 height 152
click at [761, 403] on input "d. 7904" at bounding box center [760, 397] width 1 height 11
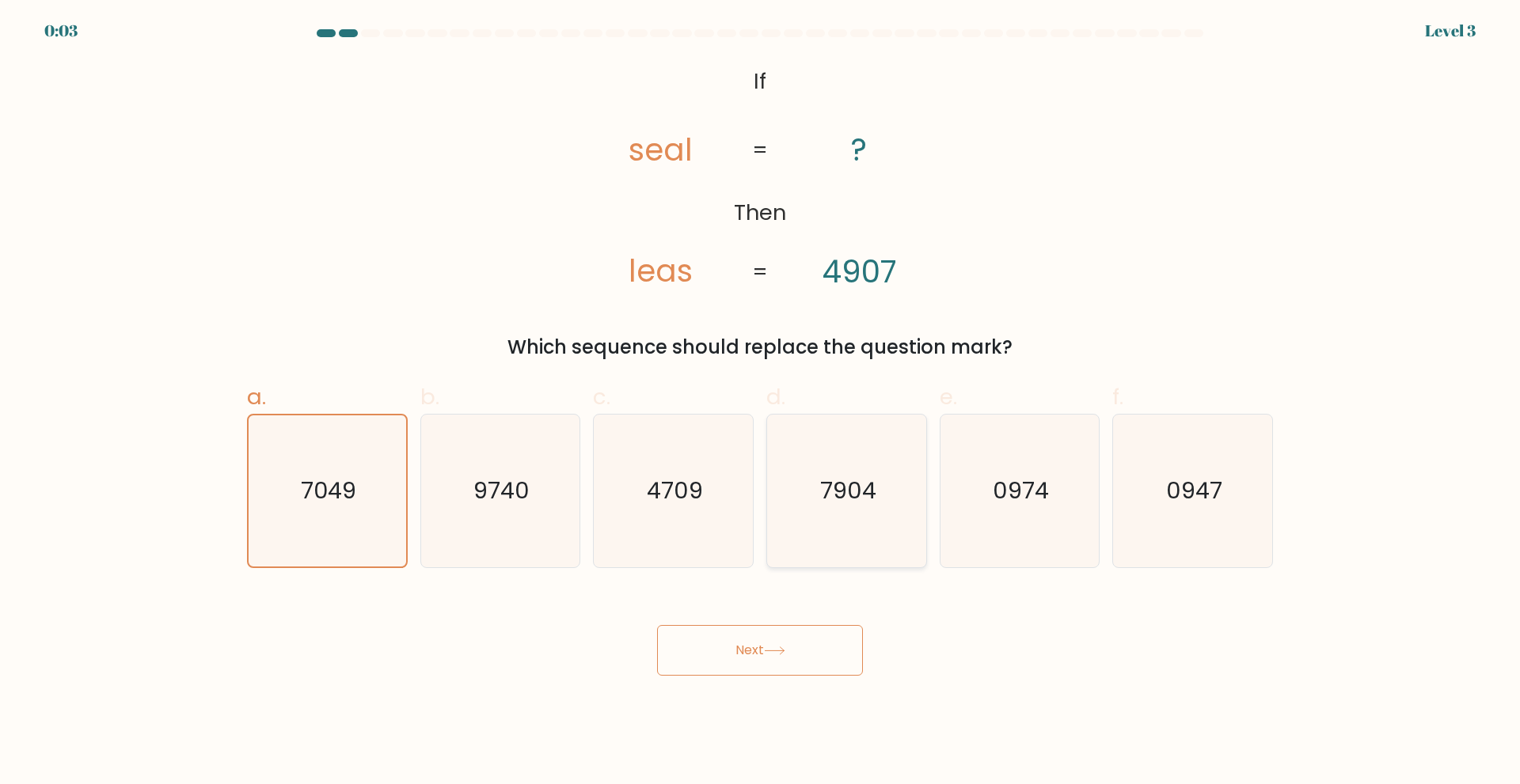
radio input "true"
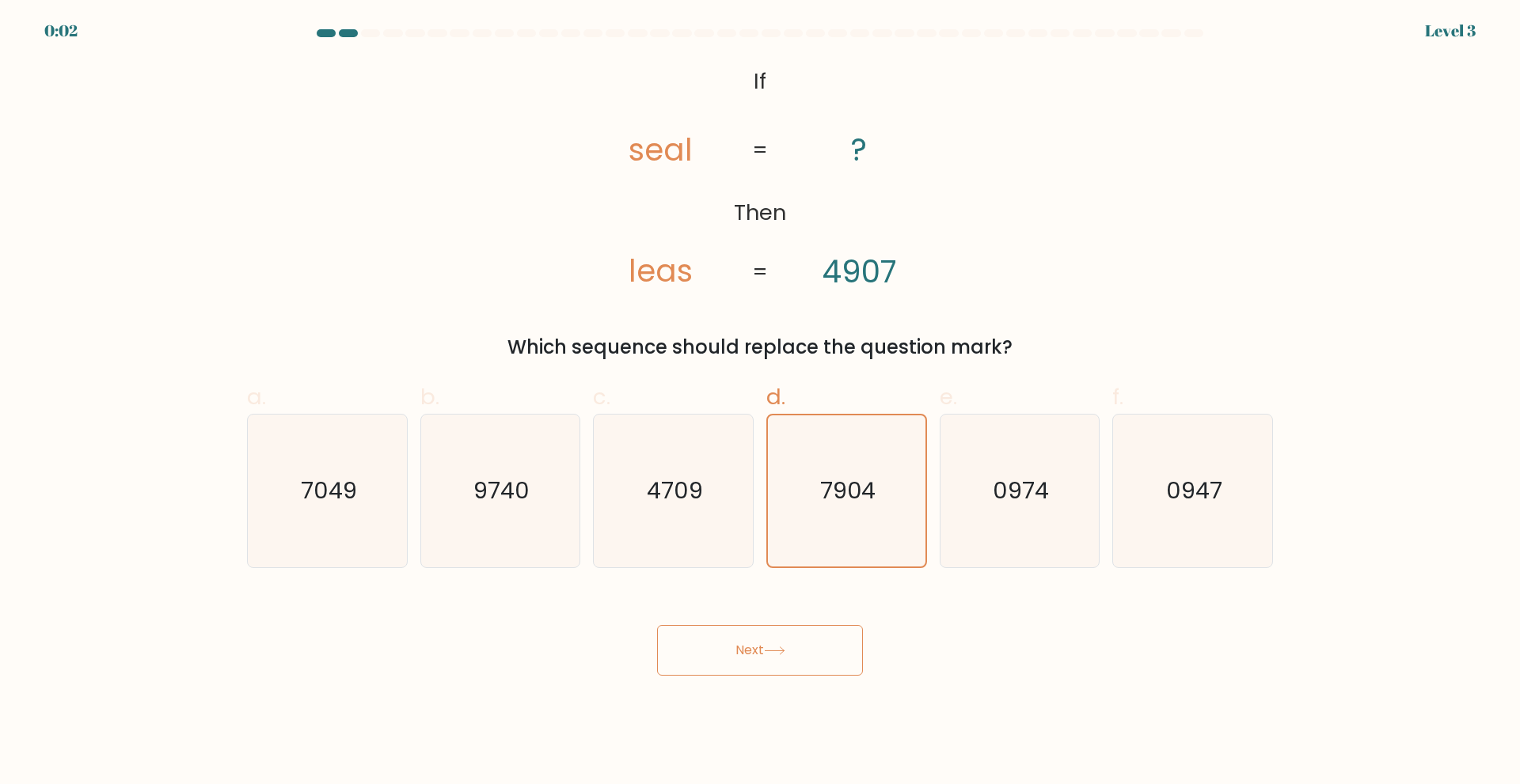
click at [811, 642] on button "Next" at bounding box center [760, 650] width 206 height 50
click at [858, 526] on icon "7904" at bounding box center [847, 491] width 151 height 151
click at [761, 403] on input "d. 7904" at bounding box center [760, 397] width 1 height 11
click at [858, 526] on icon "7904" at bounding box center [847, 491] width 151 height 151
click at [761, 403] on input "d. 7904" at bounding box center [760, 397] width 1 height 11
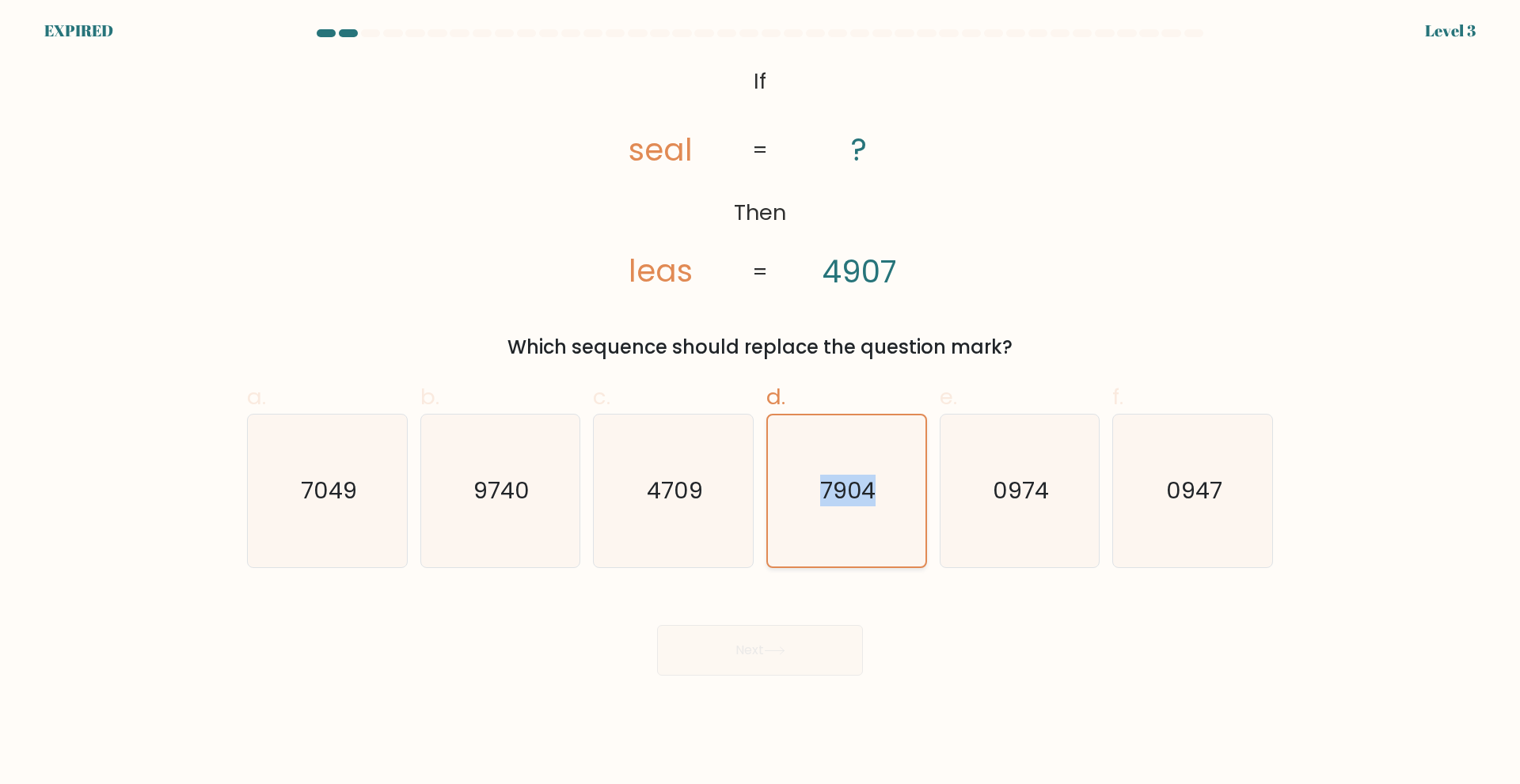
click at [858, 526] on icon "7904" at bounding box center [847, 491] width 151 height 151
click at [761, 403] on input "d. 7904" at bounding box center [760, 397] width 1 height 11
click at [858, 526] on icon "7904" at bounding box center [847, 491] width 151 height 151
click at [761, 403] on input "d. 7904" at bounding box center [760, 397] width 1 height 11
click at [946, 700] on body "EXPIRED Level 3" at bounding box center [760, 392] width 1520 height 784
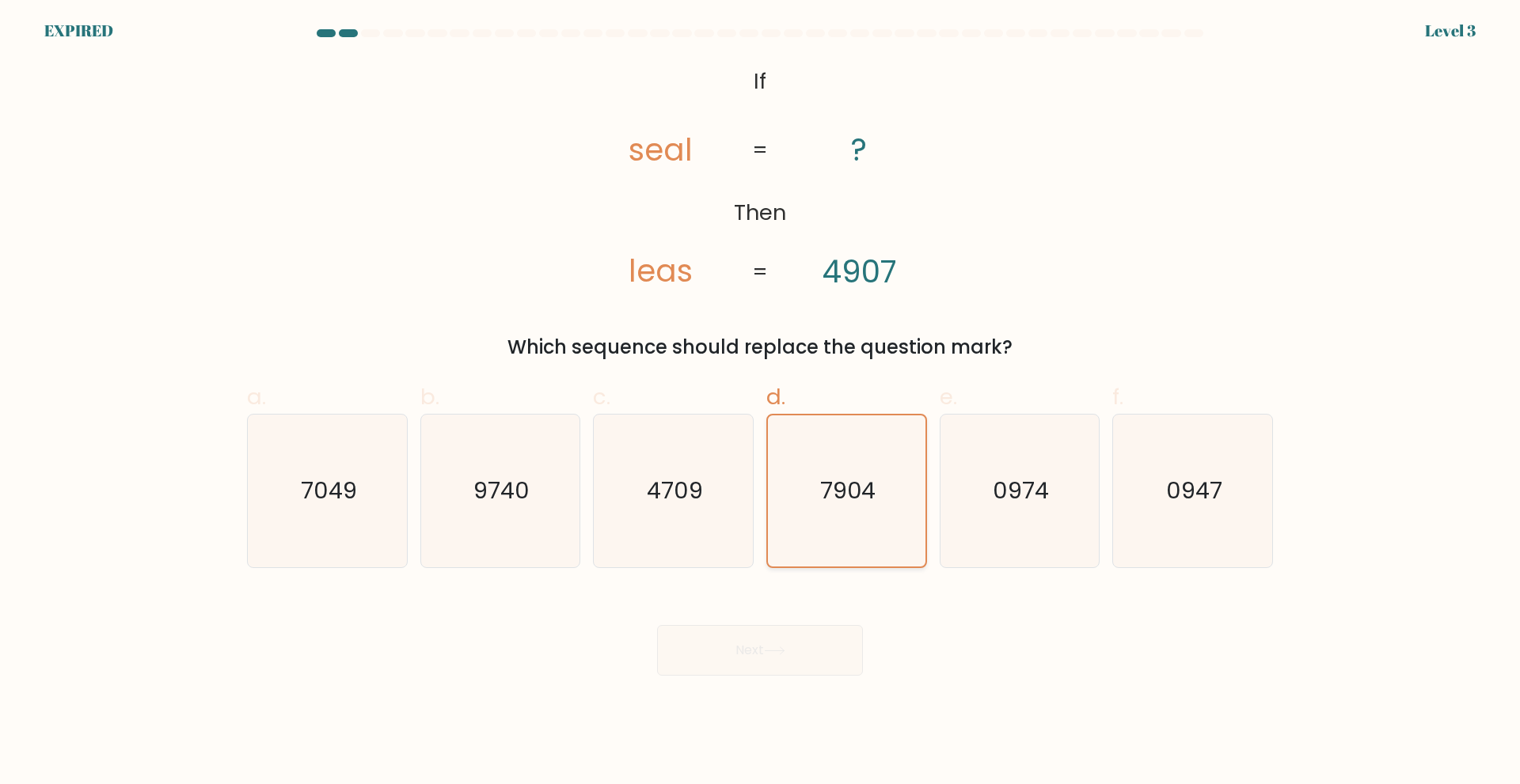
click at [896, 537] on icon "7904" at bounding box center [847, 491] width 151 height 151
click at [761, 403] on input "d. 7904" at bounding box center [760, 397] width 1 height 11
